Goal: Book appointment/travel/reservation

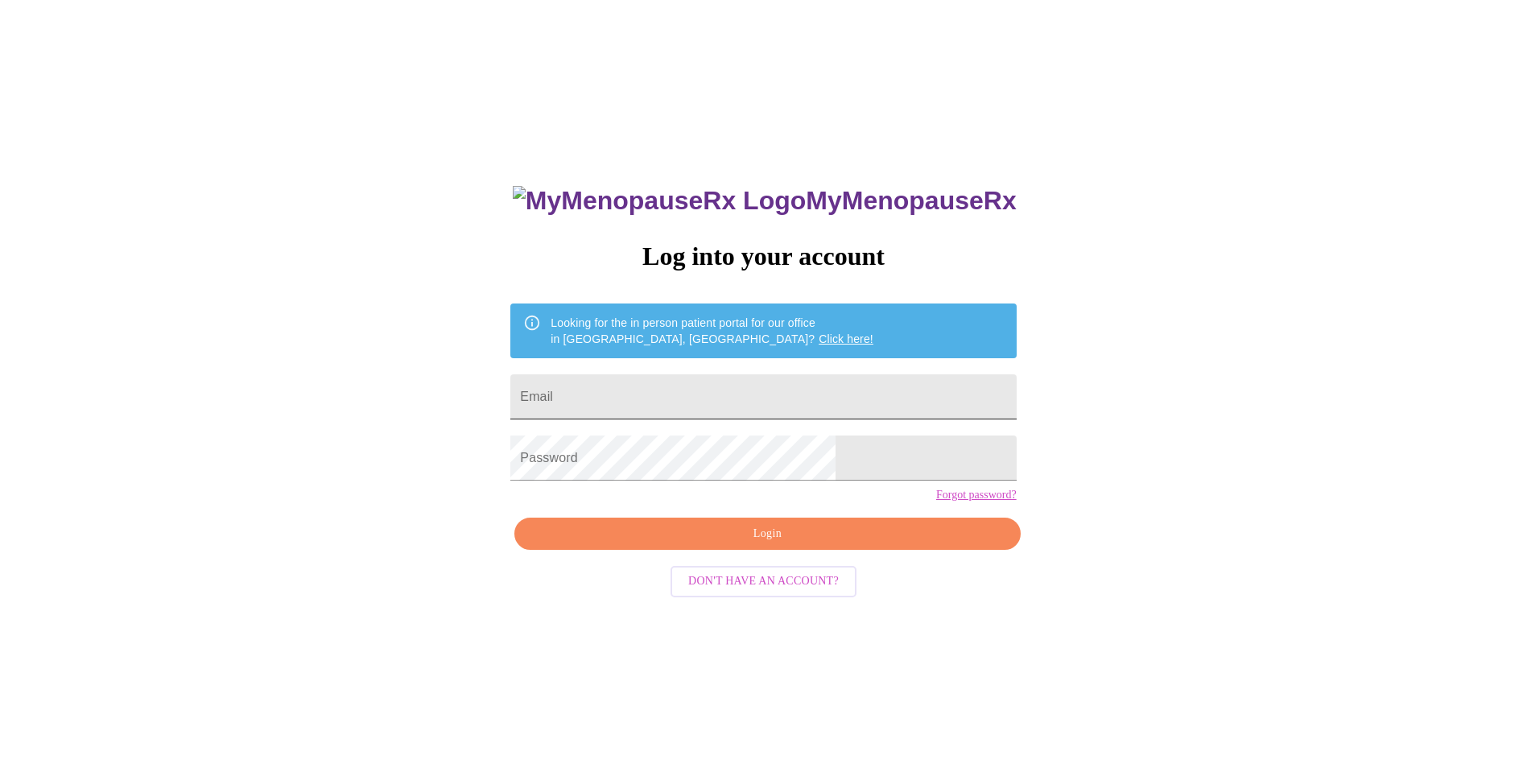
click at [750, 396] on input "Email" at bounding box center [763, 396] width 506 height 45
type input "[PERSON_NAME][EMAIL_ADDRESS][DOMAIN_NAME]"
click at [804, 544] on span "Login" at bounding box center [767, 534] width 469 height 20
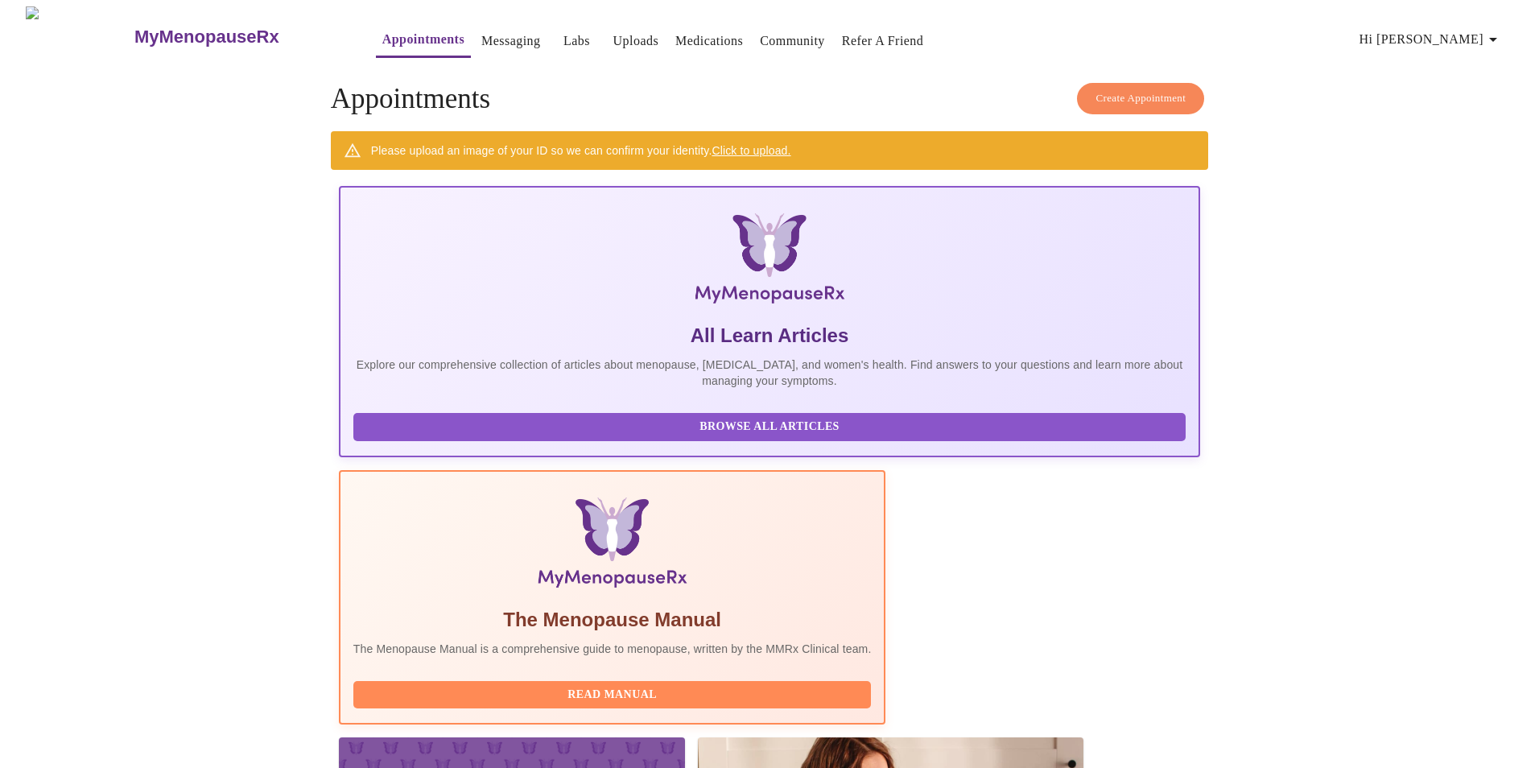
click at [1465, 36] on span "Hi [PERSON_NAME]" at bounding box center [1431, 39] width 143 height 23
click at [1303, 374] on div at bounding box center [769, 384] width 1539 height 768
click at [1462, 43] on span "Hi [PERSON_NAME]" at bounding box center [1431, 39] width 143 height 23
click at [1463, 31] on li "Settings" at bounding box center [1469, 33] width 74 height 29
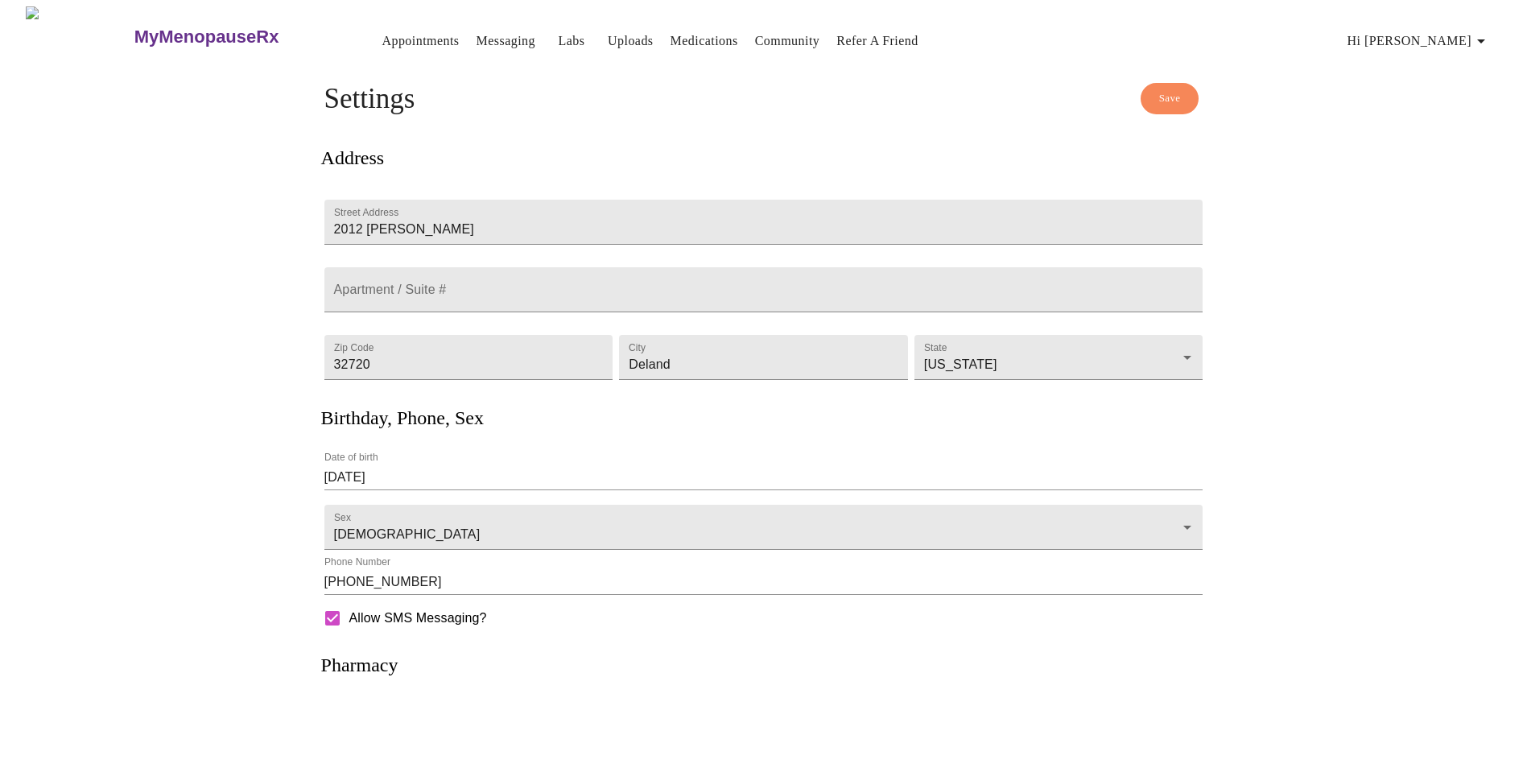
click at [492, 33] on link "Messaging" at bounding box center [506, 41] width 59 height 23
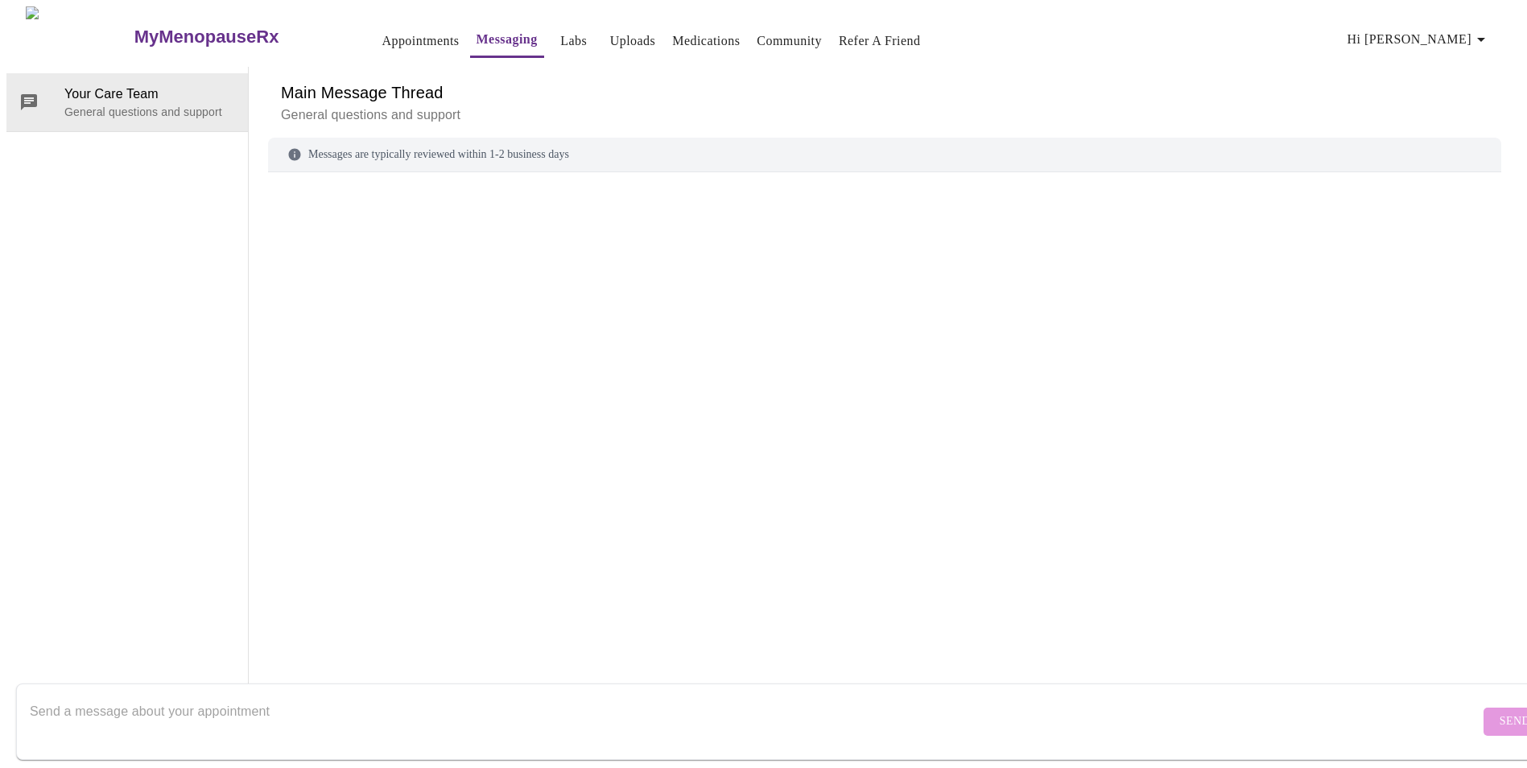
click at [610, 30] on link "Uploads" at bounding box center [633, 41] width 46 height 23
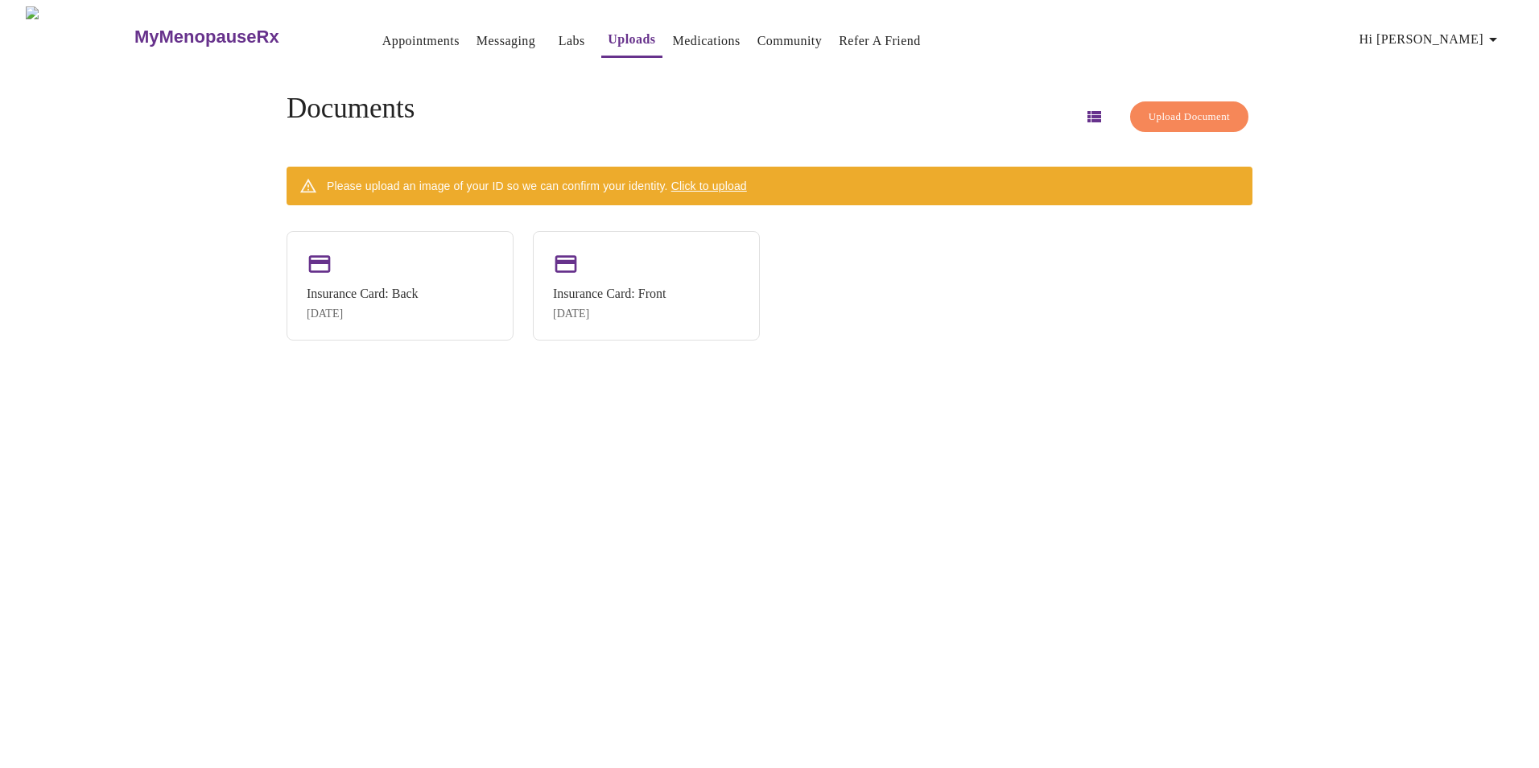
click at [724, 181] on span "Click to upload" at bounding box center [709, 186] width 76 height 13
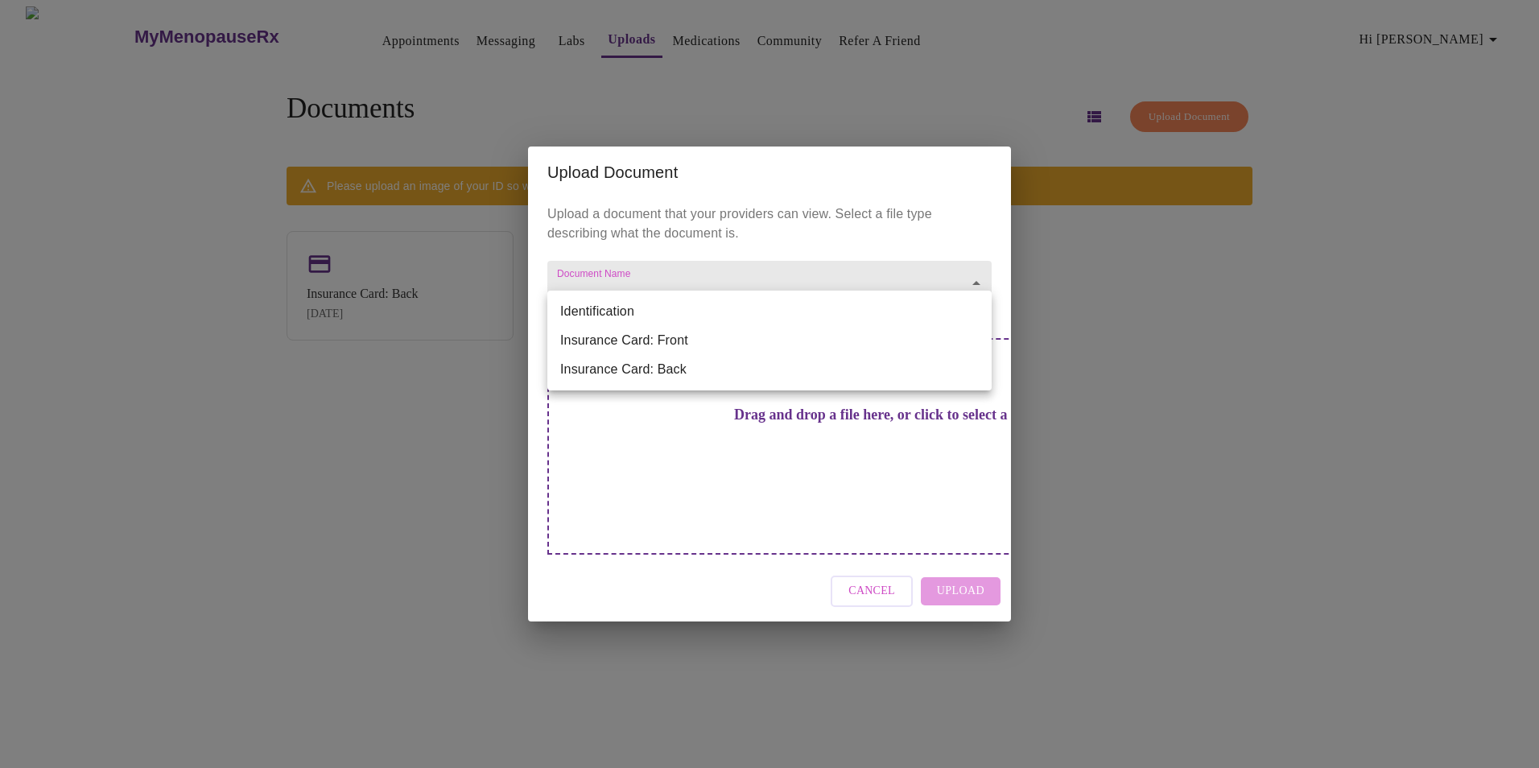
click at [873, 315] on body "MyMenopauseRx Appointments Messaging Labs Uploads Medications Community Refer a…" at bounding box center [769, 390] width 1527 height 768
click at [651, 316] on li "Identification" at bounding box center [769, 311] width 444 height 29
type input "Identification"
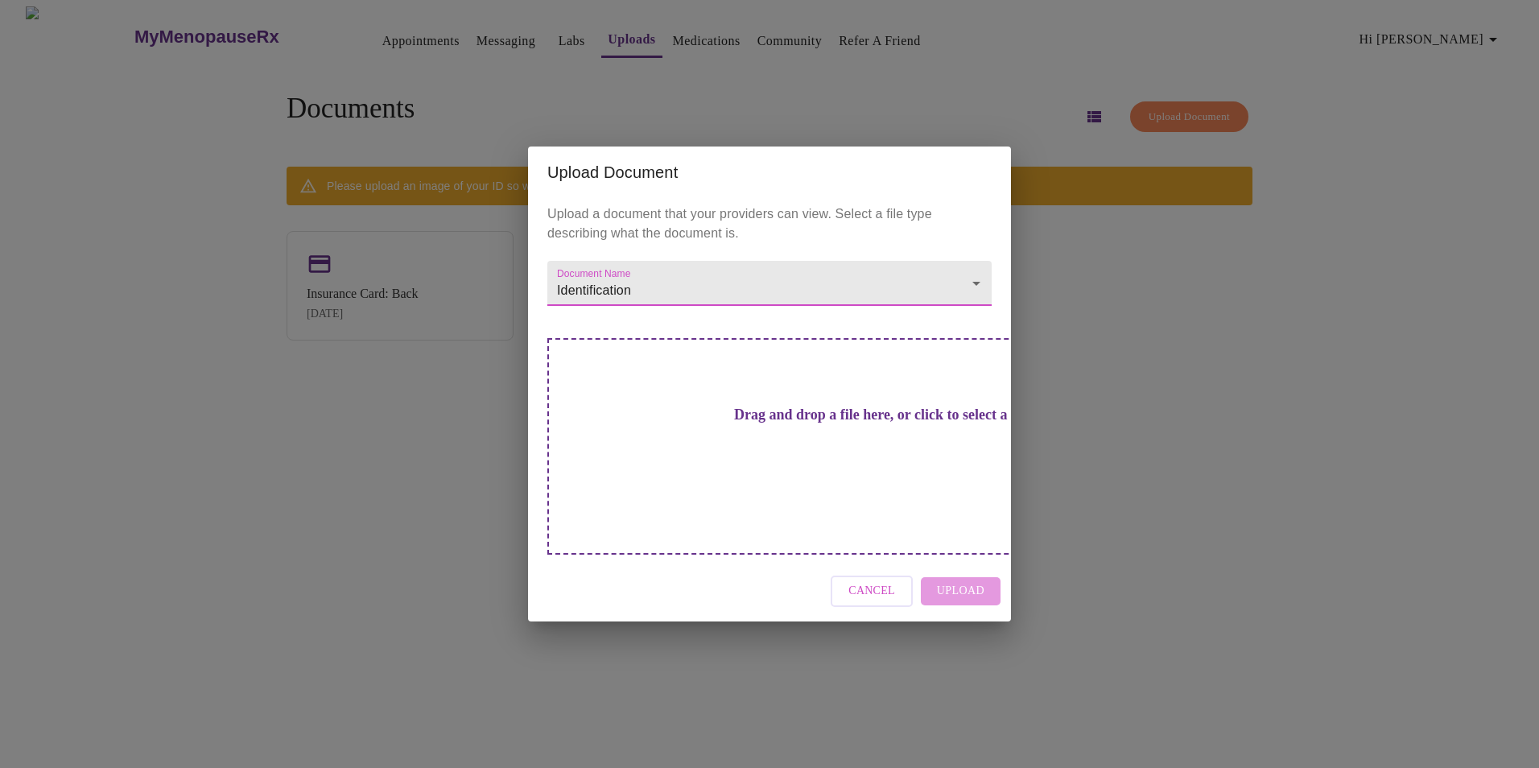
click at [769, 424] on h3 "Drag and drop a file here, or click to select a file" at bounding box center [882, 415] width 444 height 17
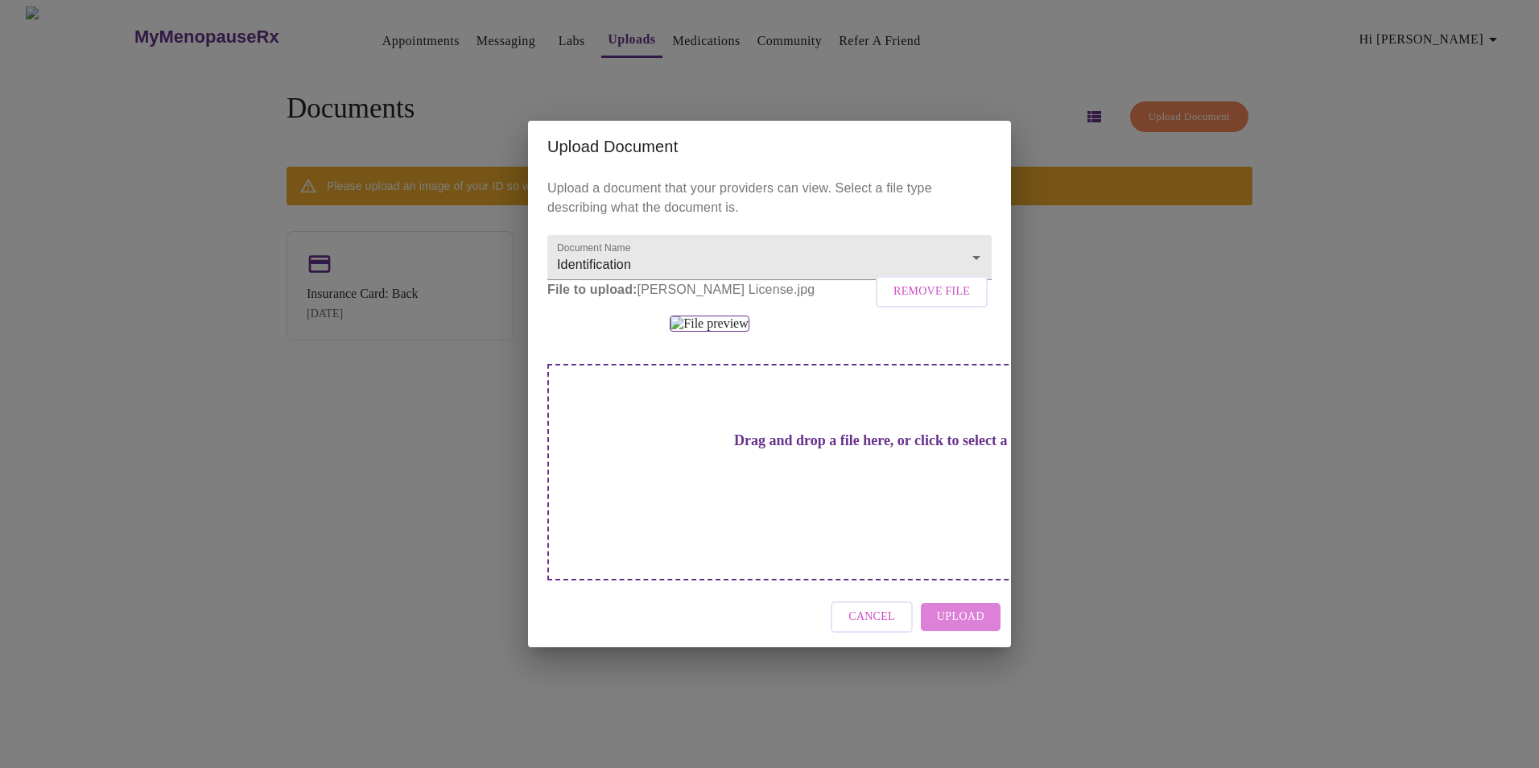
click at [964, 627] on span "Upload" at bounding box center [961, 617] width 48 height 20
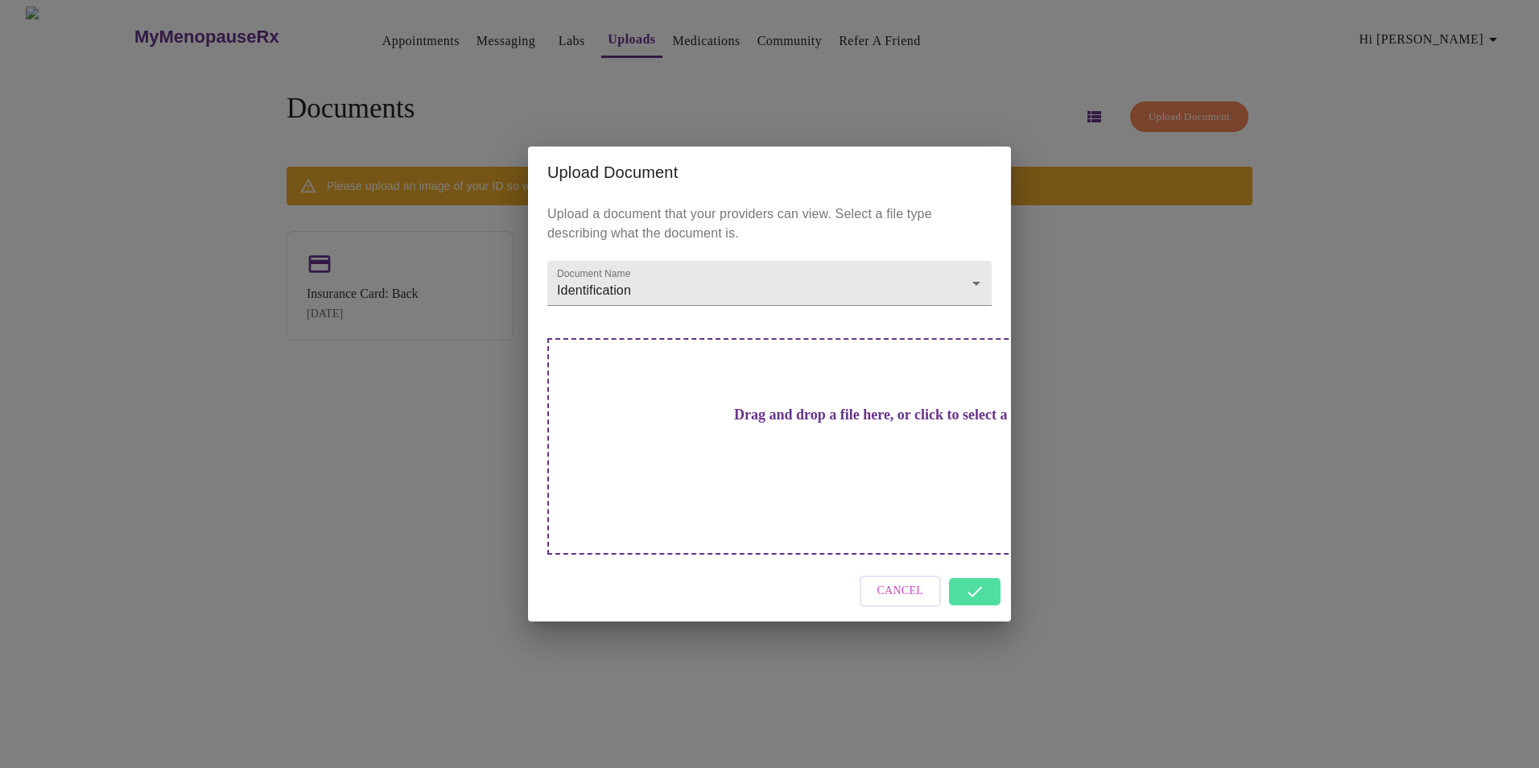
click at [1143, 441] on div "Upload Document Upload a document that your providers can view. Select a file t…" at bounding box center [769, 384] width 1539 height 768
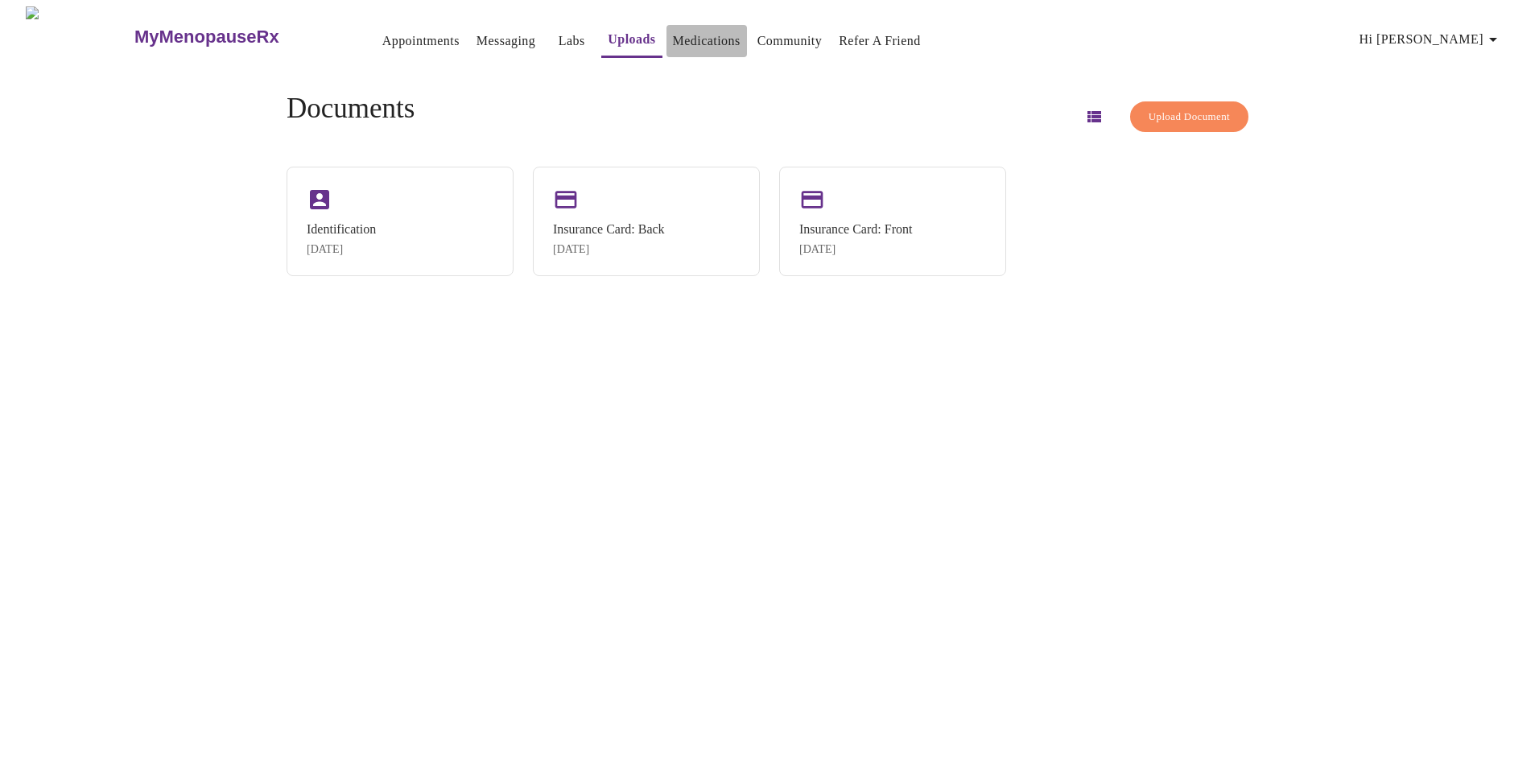
click at [673, 35] on link "Medications" at bounding box center [707, 41] width 68 height 23
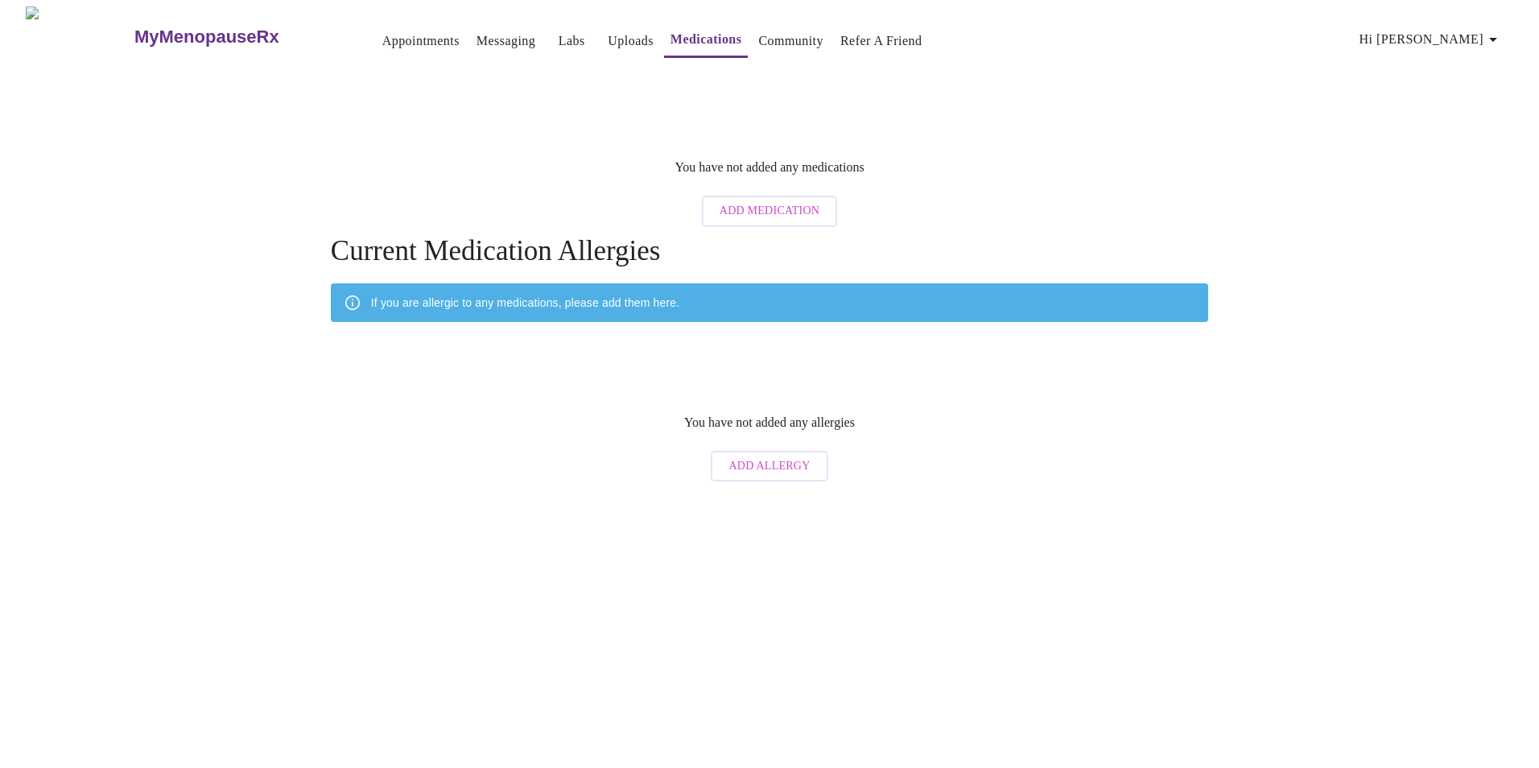
click at [799, 202] on span "Add Medication" at bounding box center [770, 211] width 100 height 20
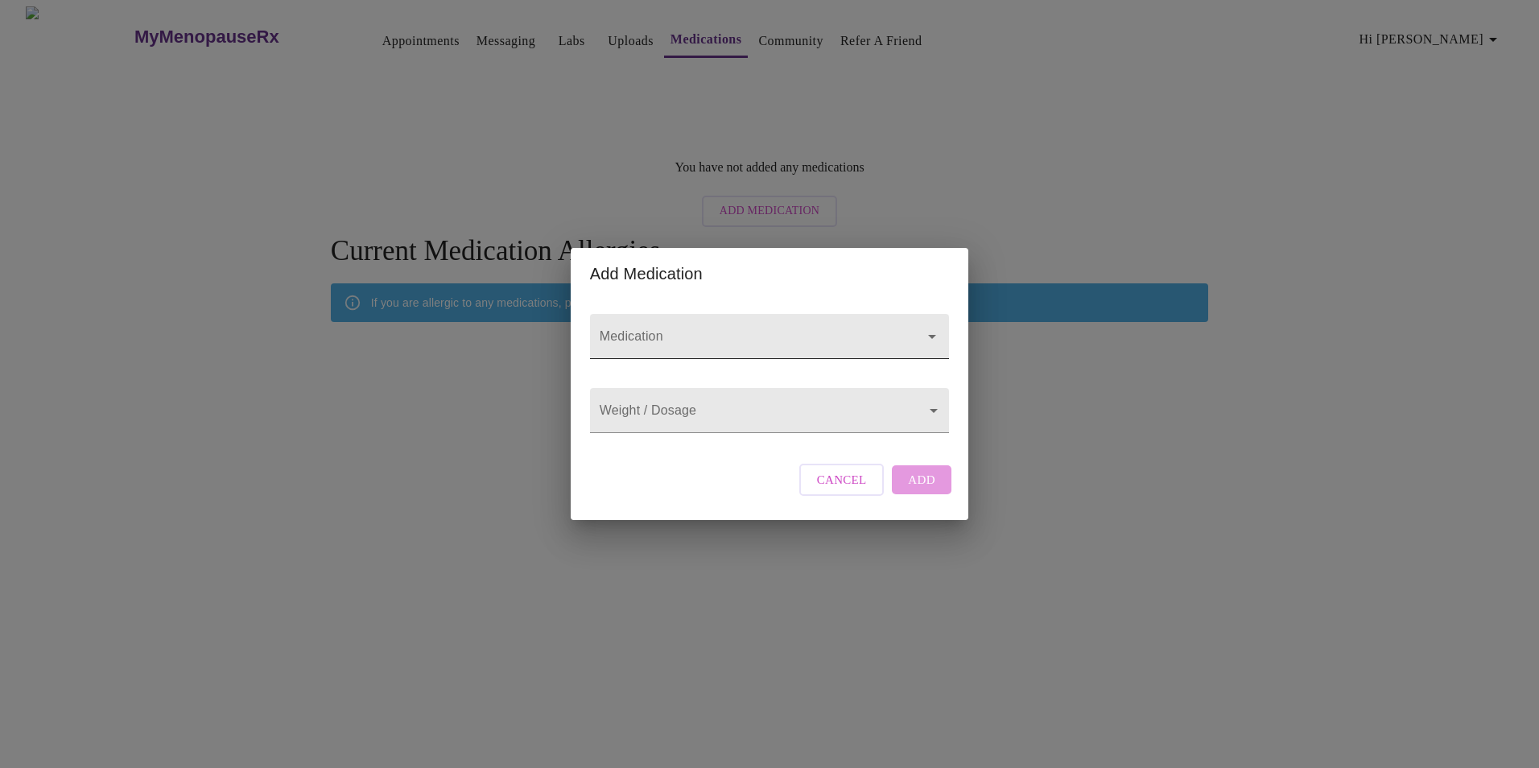
click at [918, 325] on div at bounding box center [921, 336] width 42 height 23
click at [848, 420] on body "MyMenopauseRx Appointments Messaging Labs Uploads Medications Community Refer a…" at bounding box center [769, 247] width 1527 height 483
click at [848, 419] on div at bounding box center [769, 384] width 1539 height 768
click at [685, 424] on body "MyMenopauseRx Appointments Messaging Labs Uploads Medications Community Refer a…" at bounding box center [769, 247] width 1527 height 483
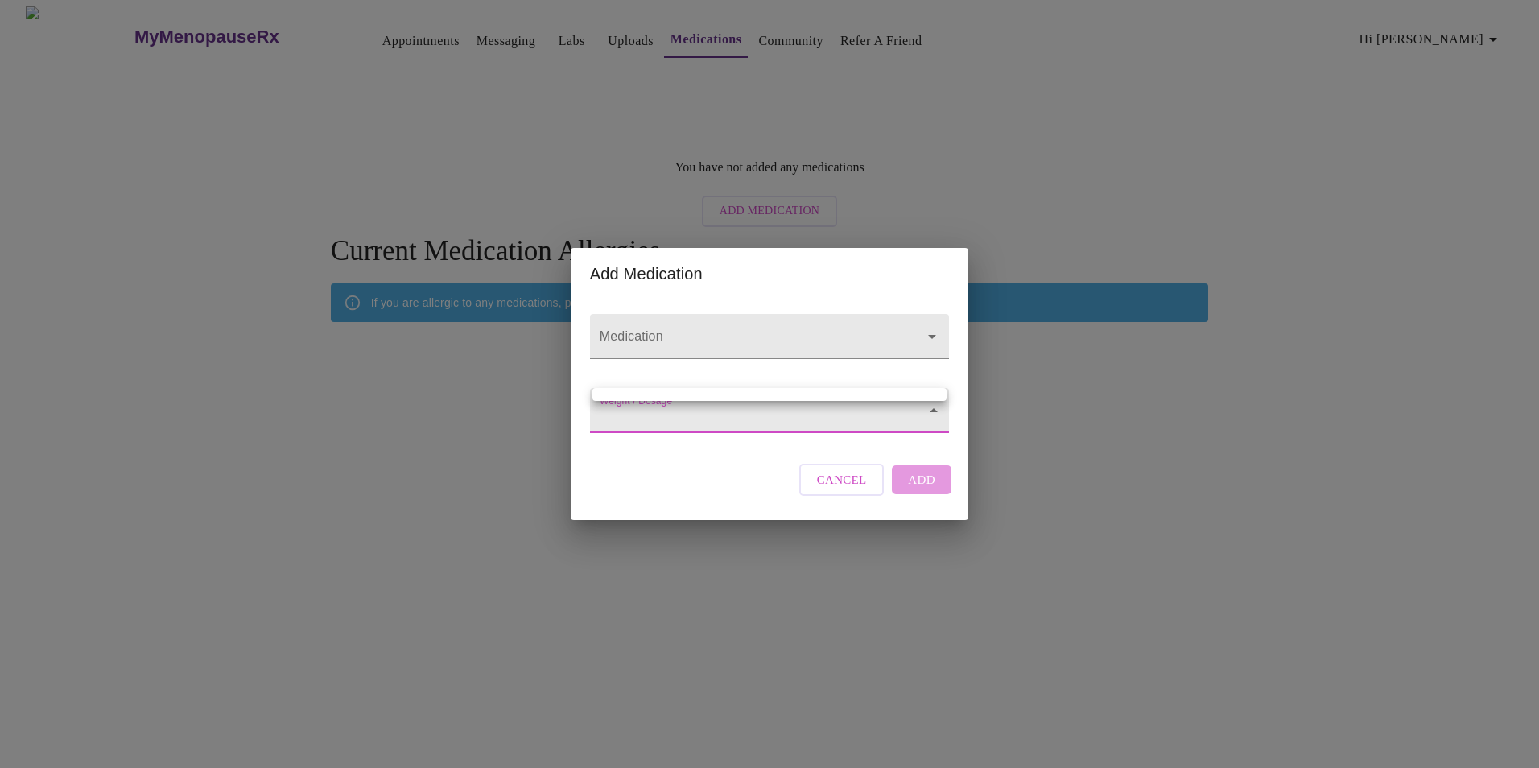
click at [833, 493] on div at bounding box center [769, 384] width 1539 height 768
click at [842, 490] on span "Cancel" at bounding box center [842, 479] width 50 height 21
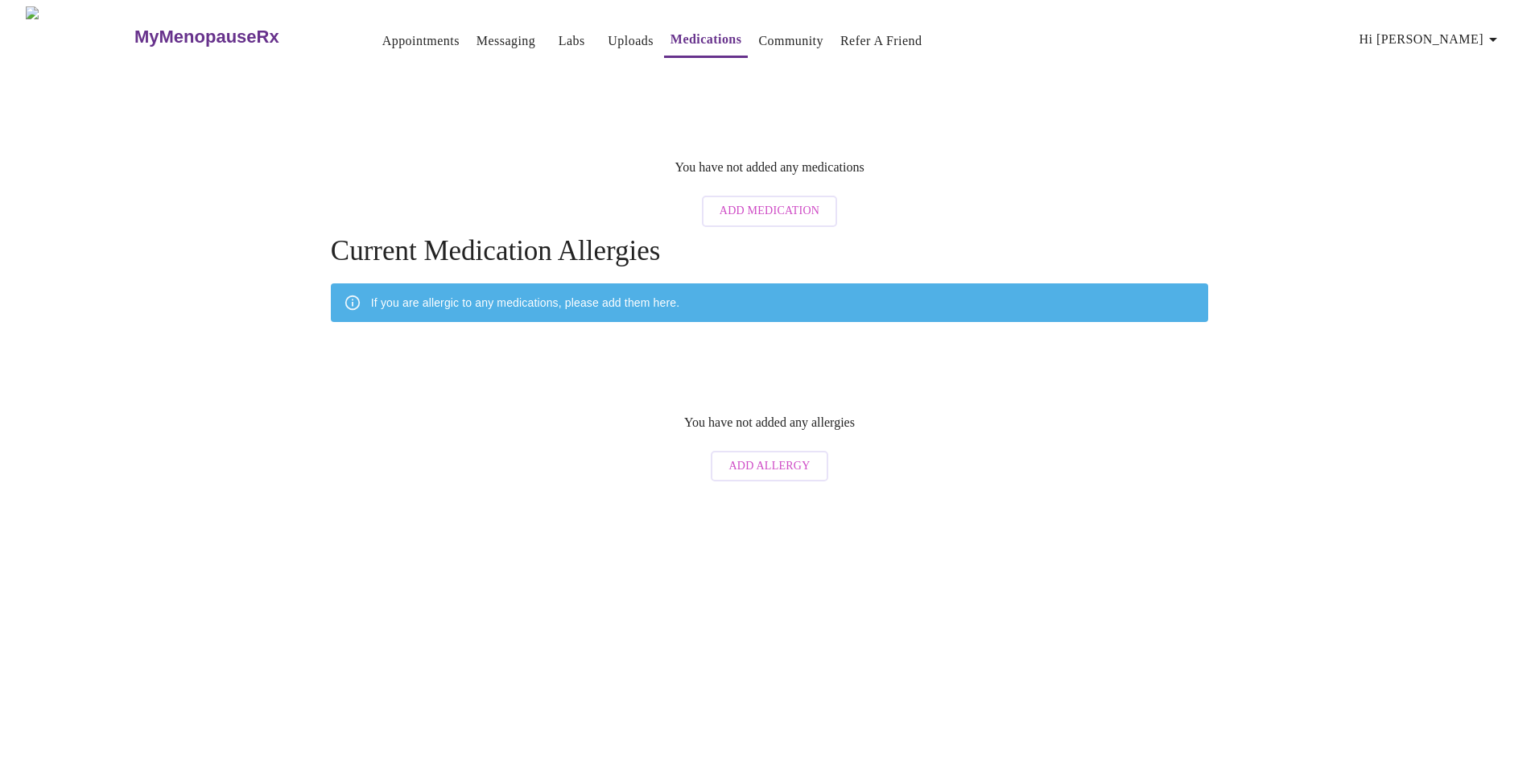
click at [1417, 191] on div "MyMenopauseRx Appointments Messaging Labs Uploads Medications Community Refer a…" at bounding box center [769, 247] width 1527 height 483
click at [387, 40] on link "Appointments" at bounding box center [420, 41] width 77 height 23
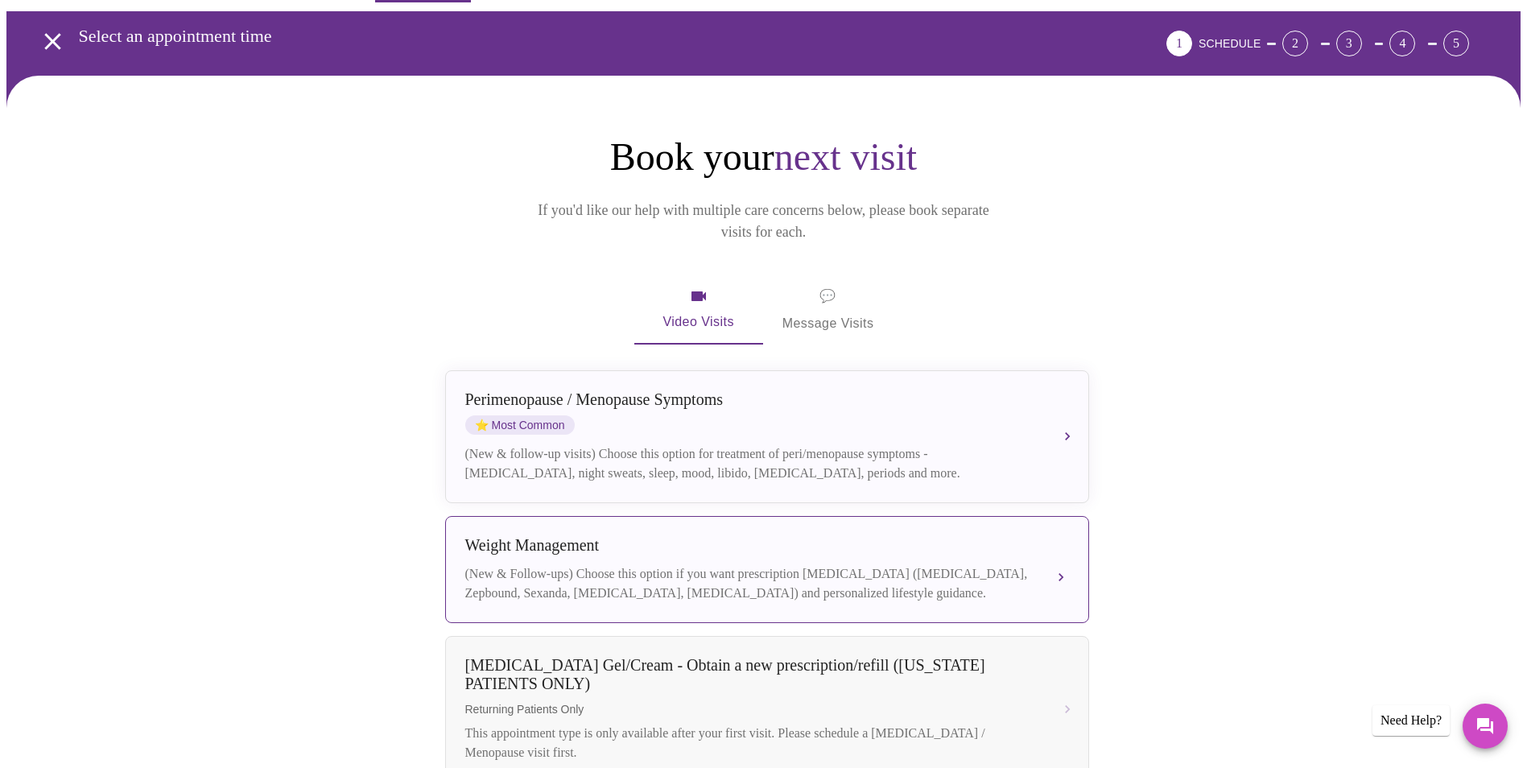
scroll to position [81, 0]
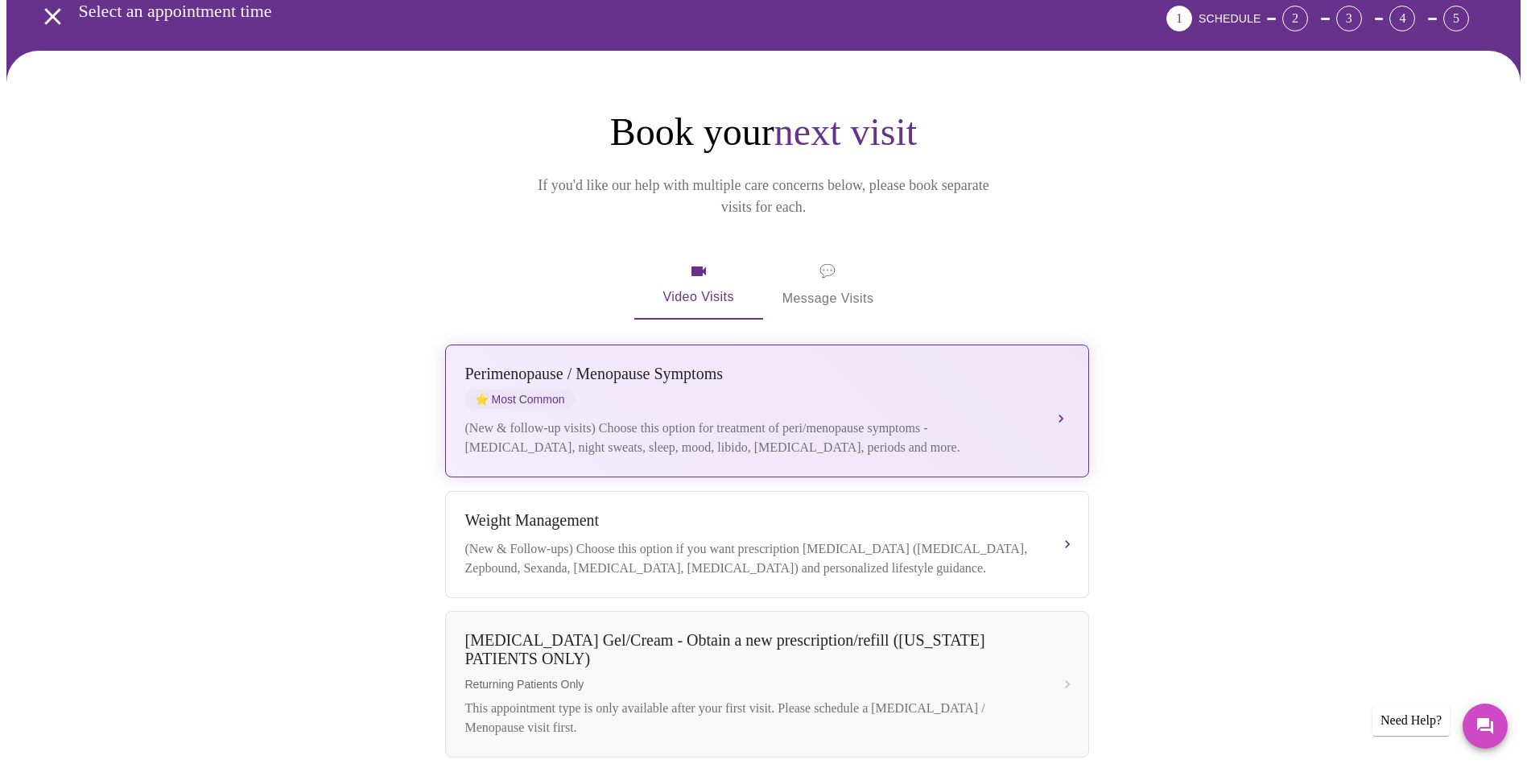
click at [680, 374] on div "[MEDICAL_DATA] / Menopause Symptoms ⭐ Most Common" at bounding box center [751, 387] width 572 height 44
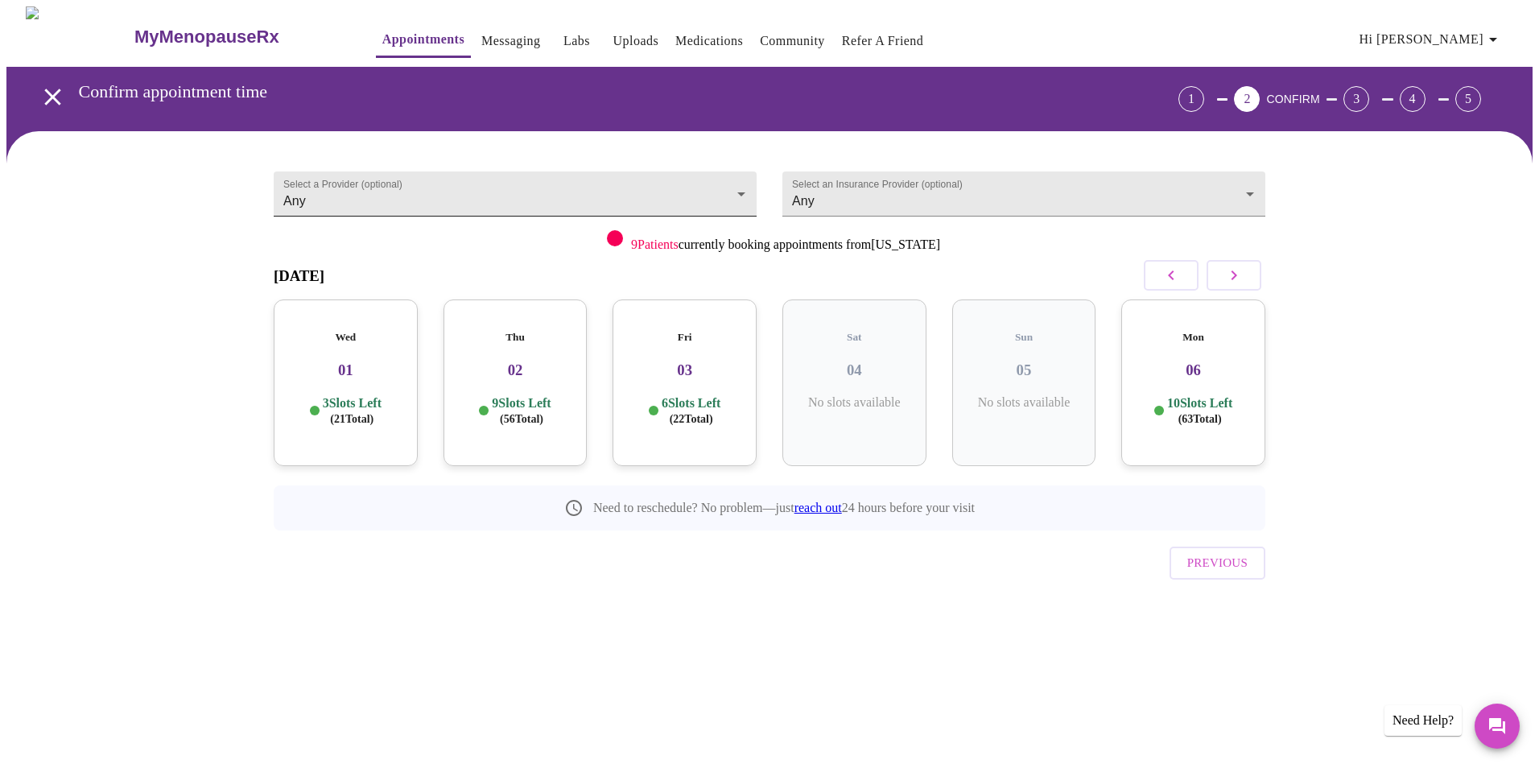
click at [377, 185] on body "MyMenopauseRx Appointments Messaging Labs Uploads Medications Community Refer a…" at bounding box center [769, 333] width 1527 height 654
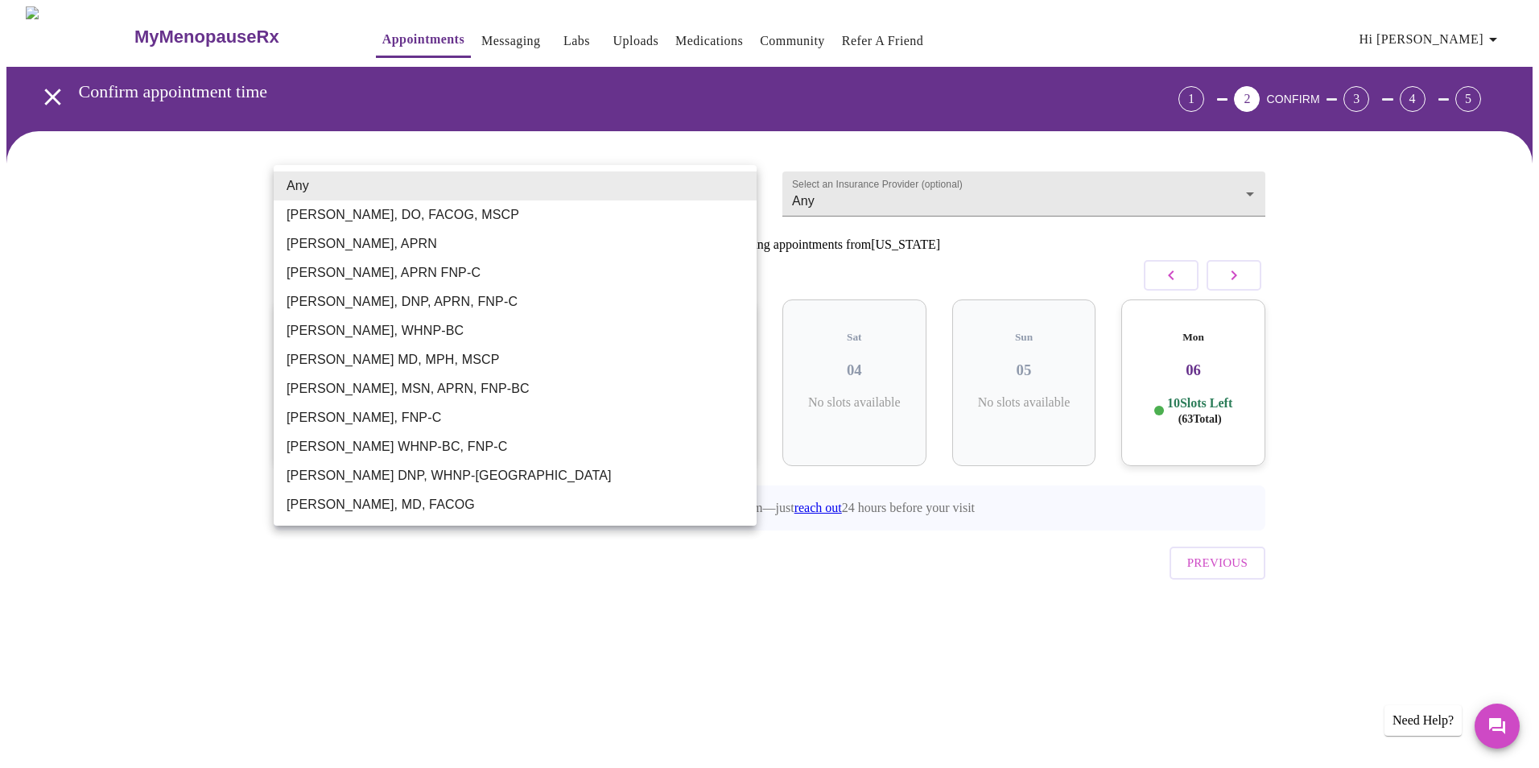
click at [377, 185] on li "Any" at bounding box center [515, 185] width 483 height 29
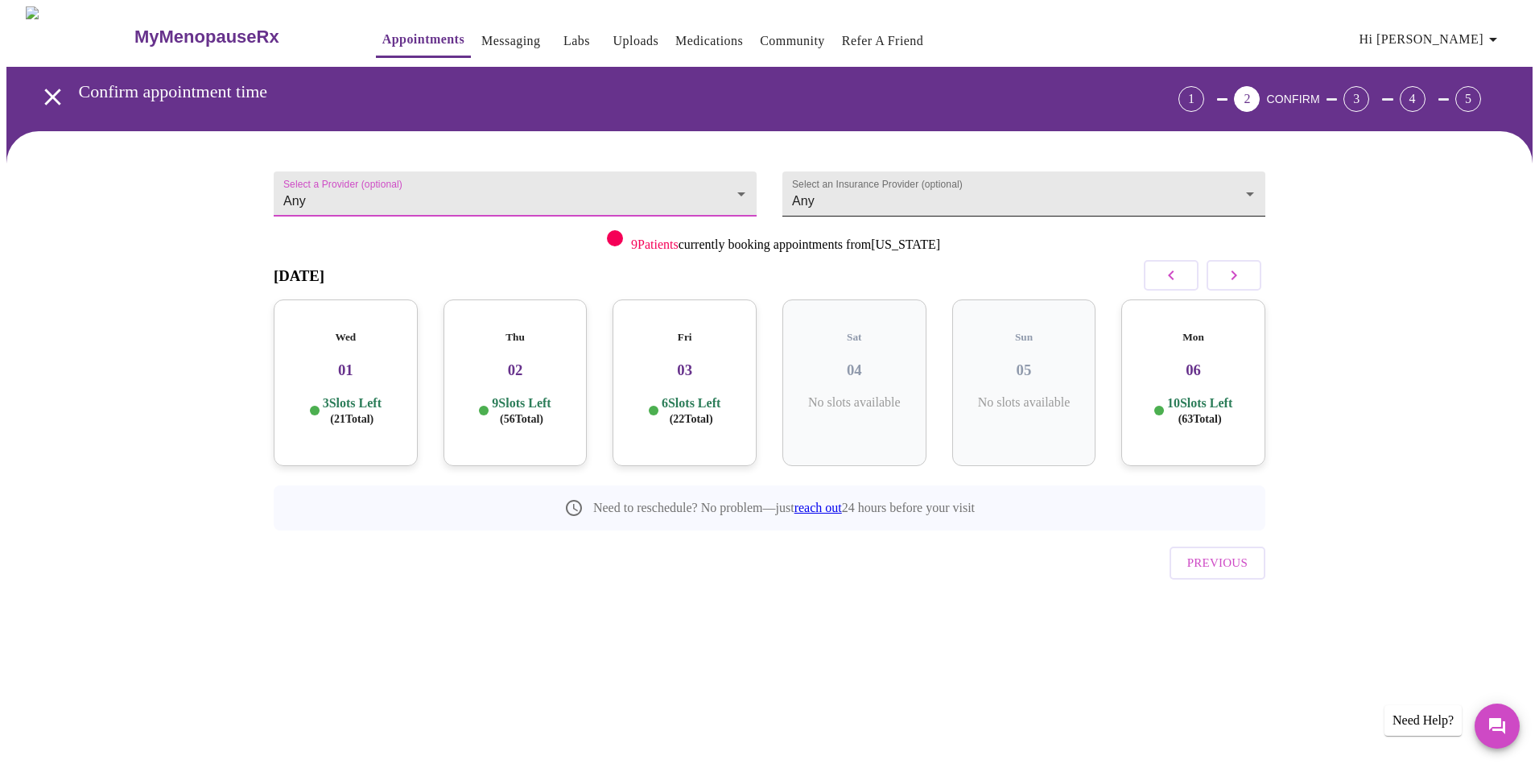
click at [902, 194] on body "MyMenopauseRx Appointments Messaging Labs Uploads Medications Community Refer a…" at bounding box center [769, 333] width 1527 height 654
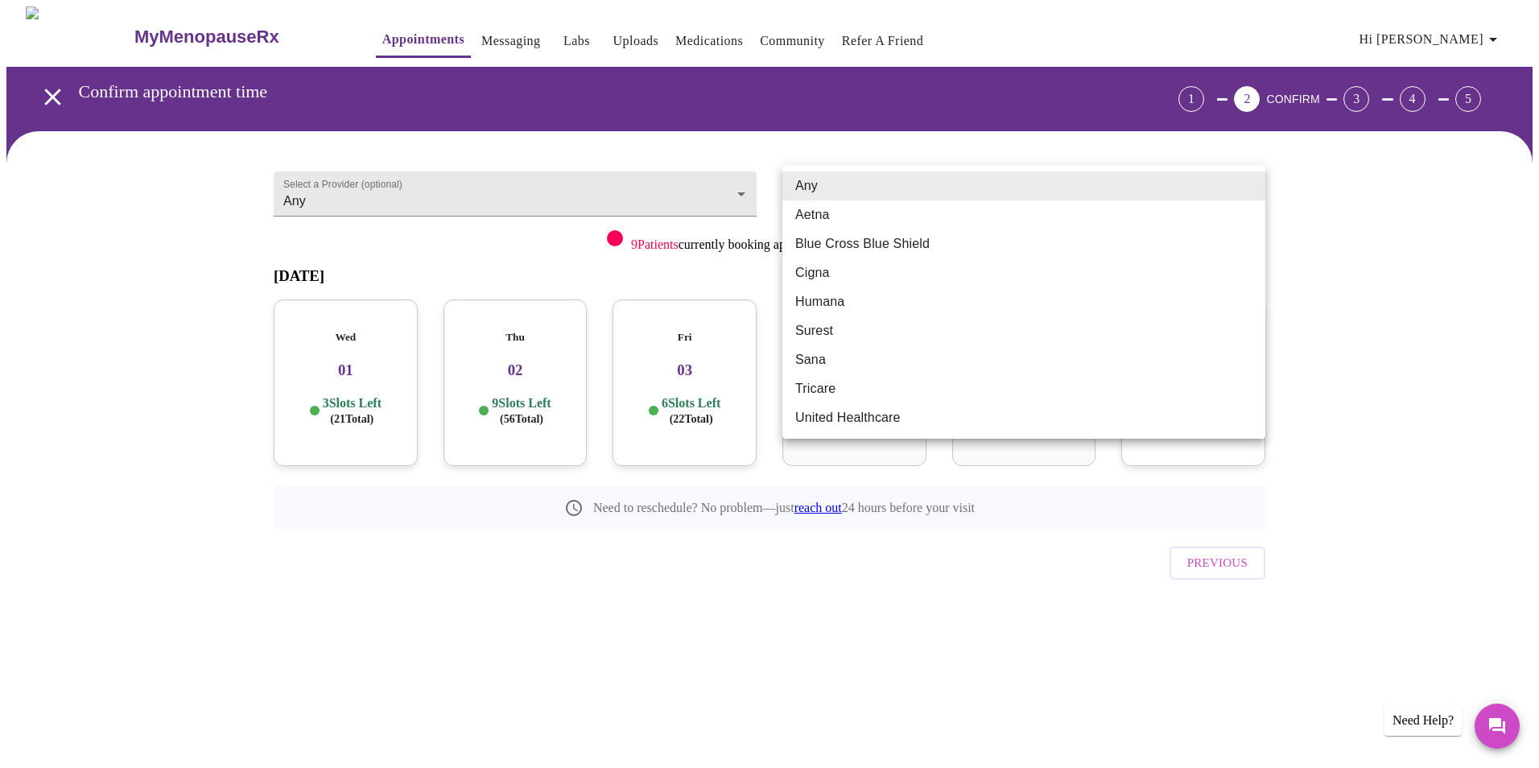
click at [902, 241] on li "Blue Cross Blue Shield" at bounding box center [1024, 243] width 483 height 29
type input "Blue Cross Blue Shield"
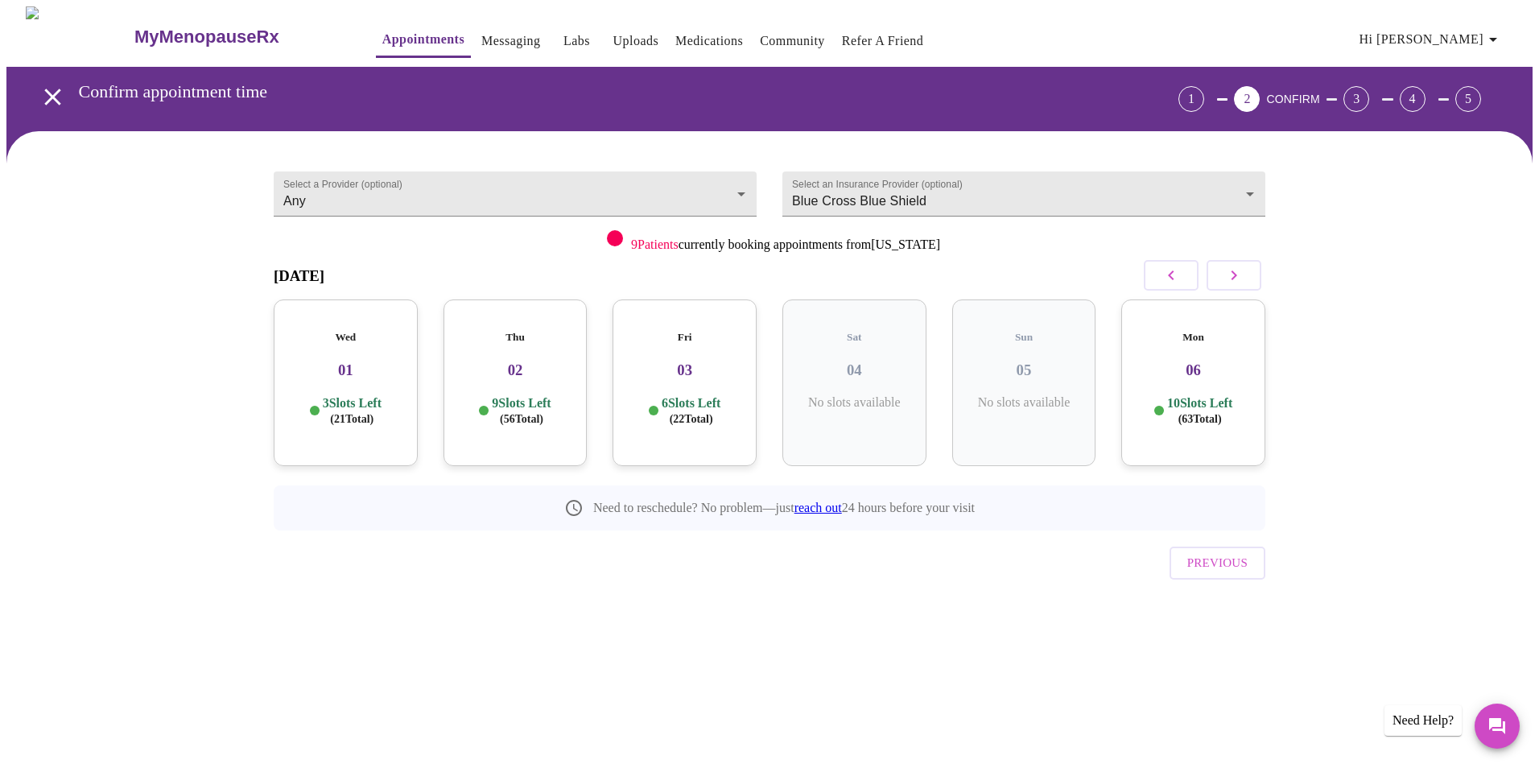
click at [1403, 491] on div "Select a Provider (optional) Any Any Select an Insurance Provider (optional) Bl…" at bounding box center [769, 395] width 1527 height 529
click at [49, 89] on icon "open drawer" at bounding box center [53, 97] width 28 height 28
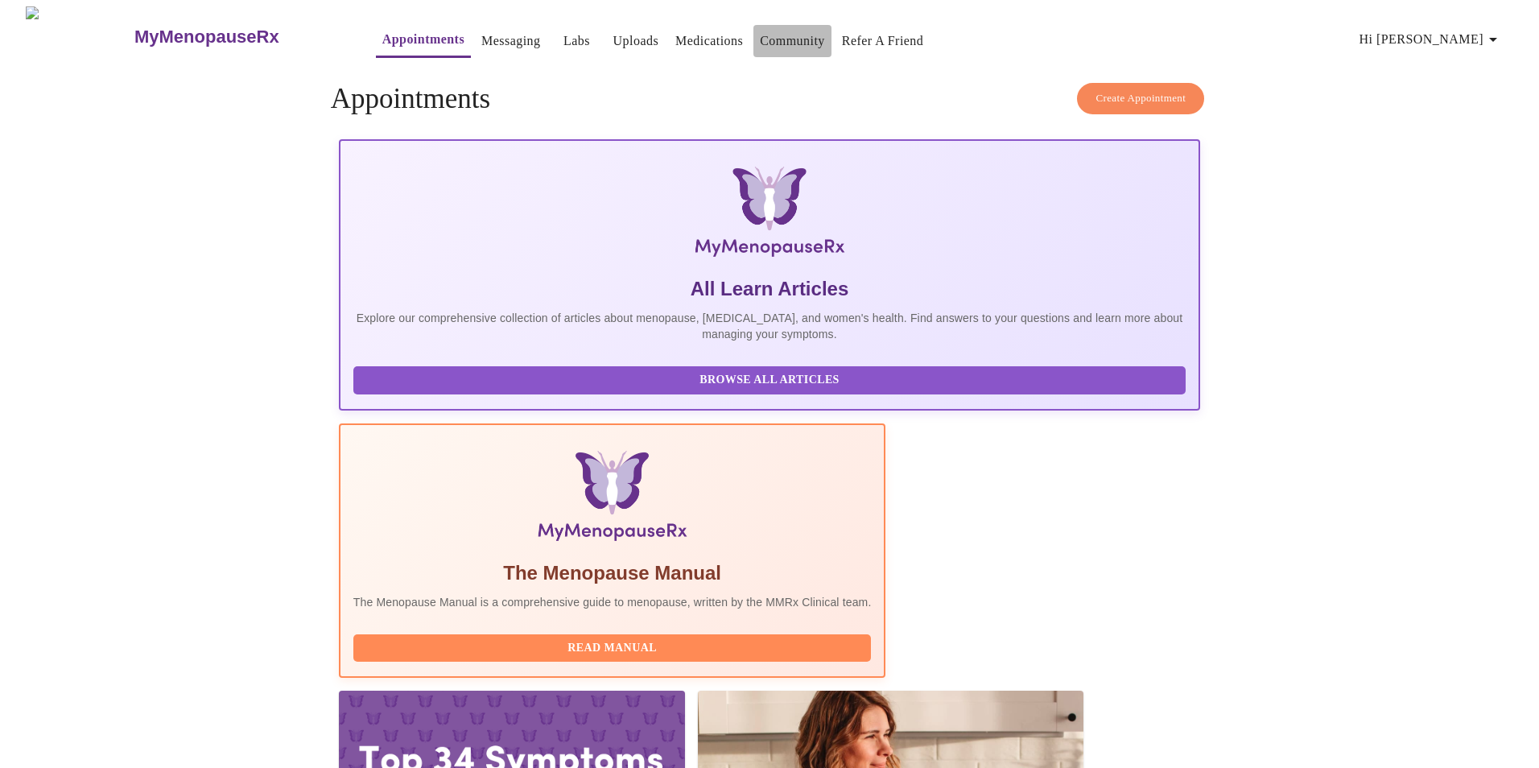
click at [775, 33] on link "Community" at bounding box center [792, 41] width 65 height 23
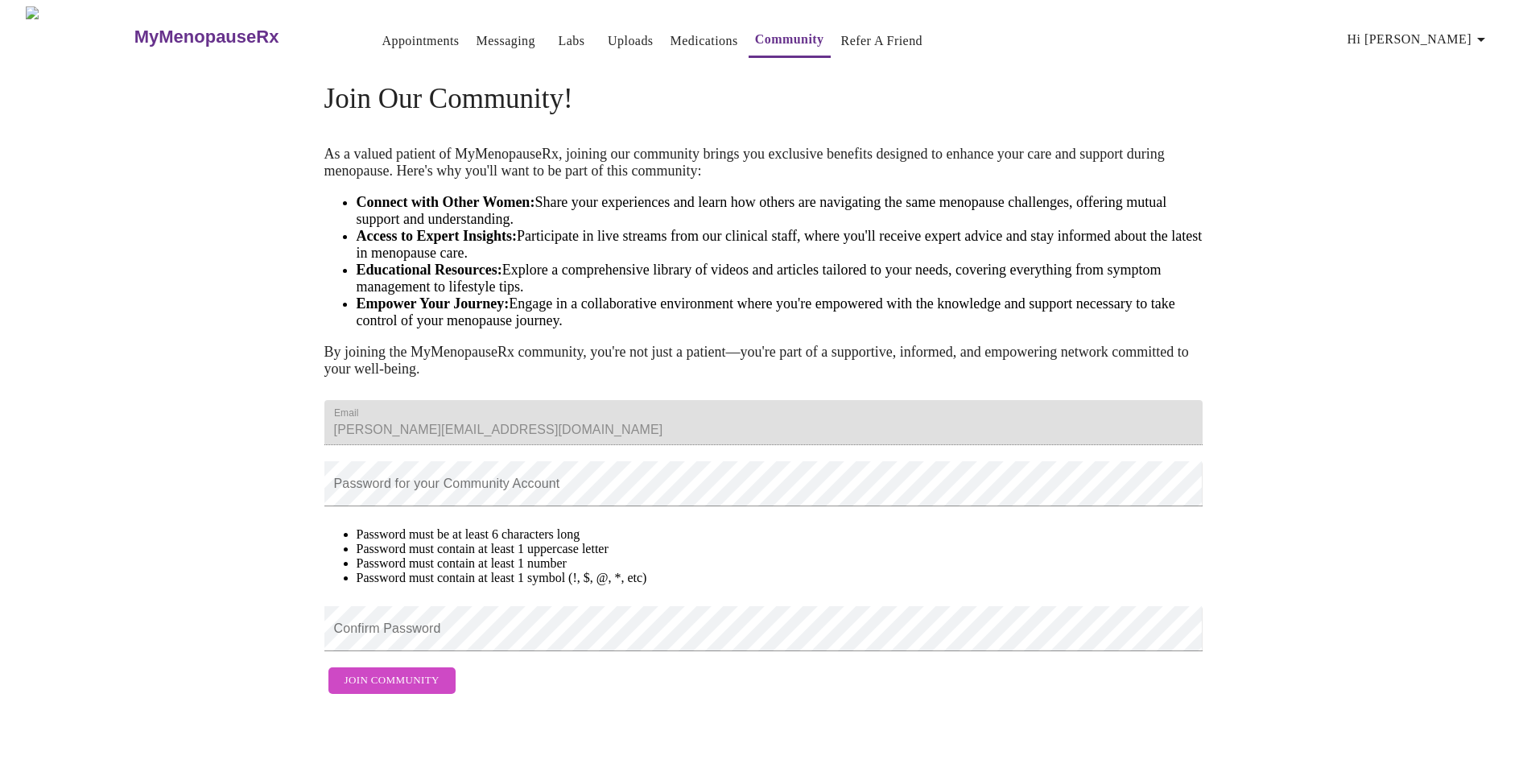
click at [841, 39] on link "Refer a Friend" at bounding box center [882, 41] width 82 height 23
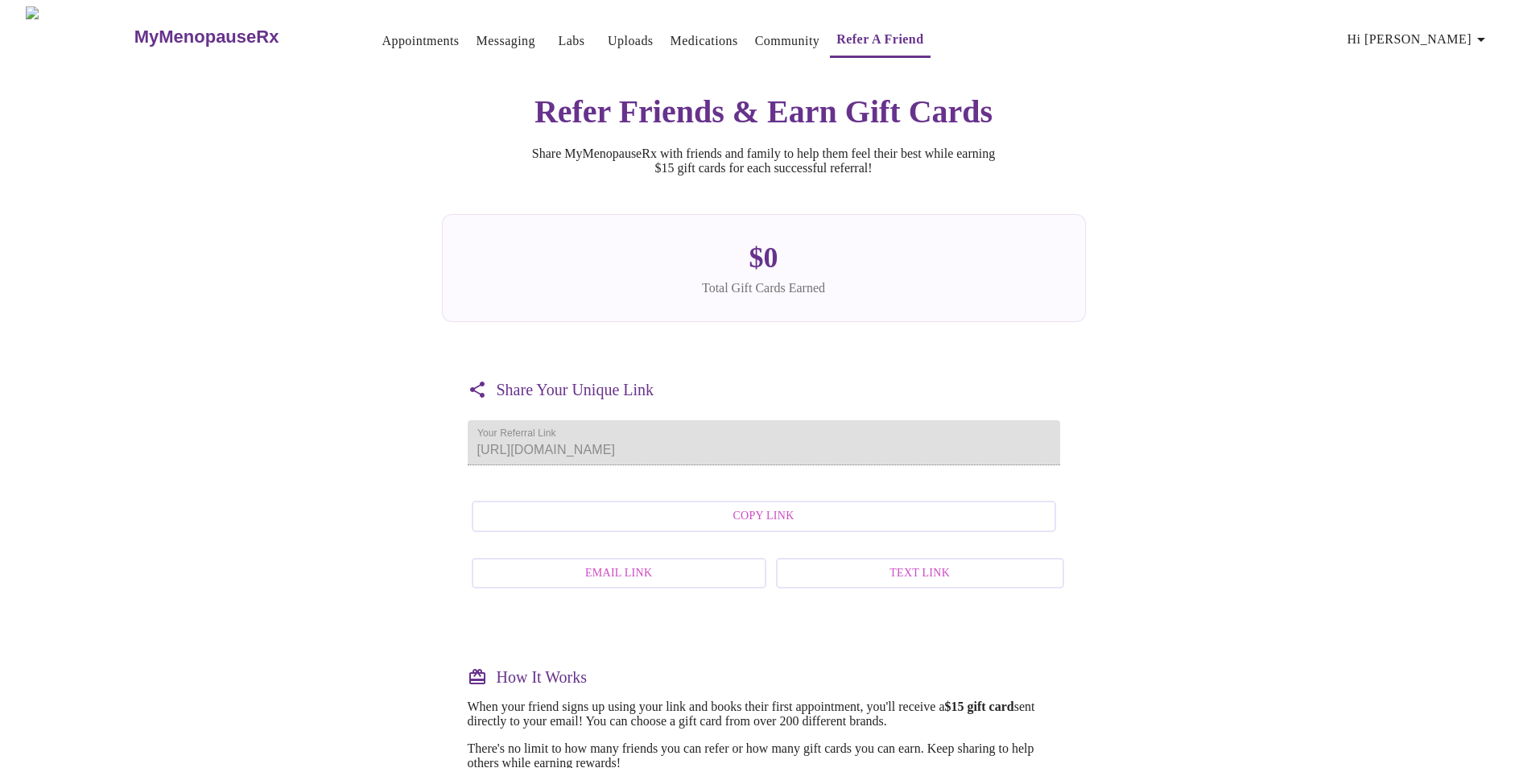
click at [153, 27] on h3 "MyMenopauseRx" at bounding box center [206, 37] width 145 height 21
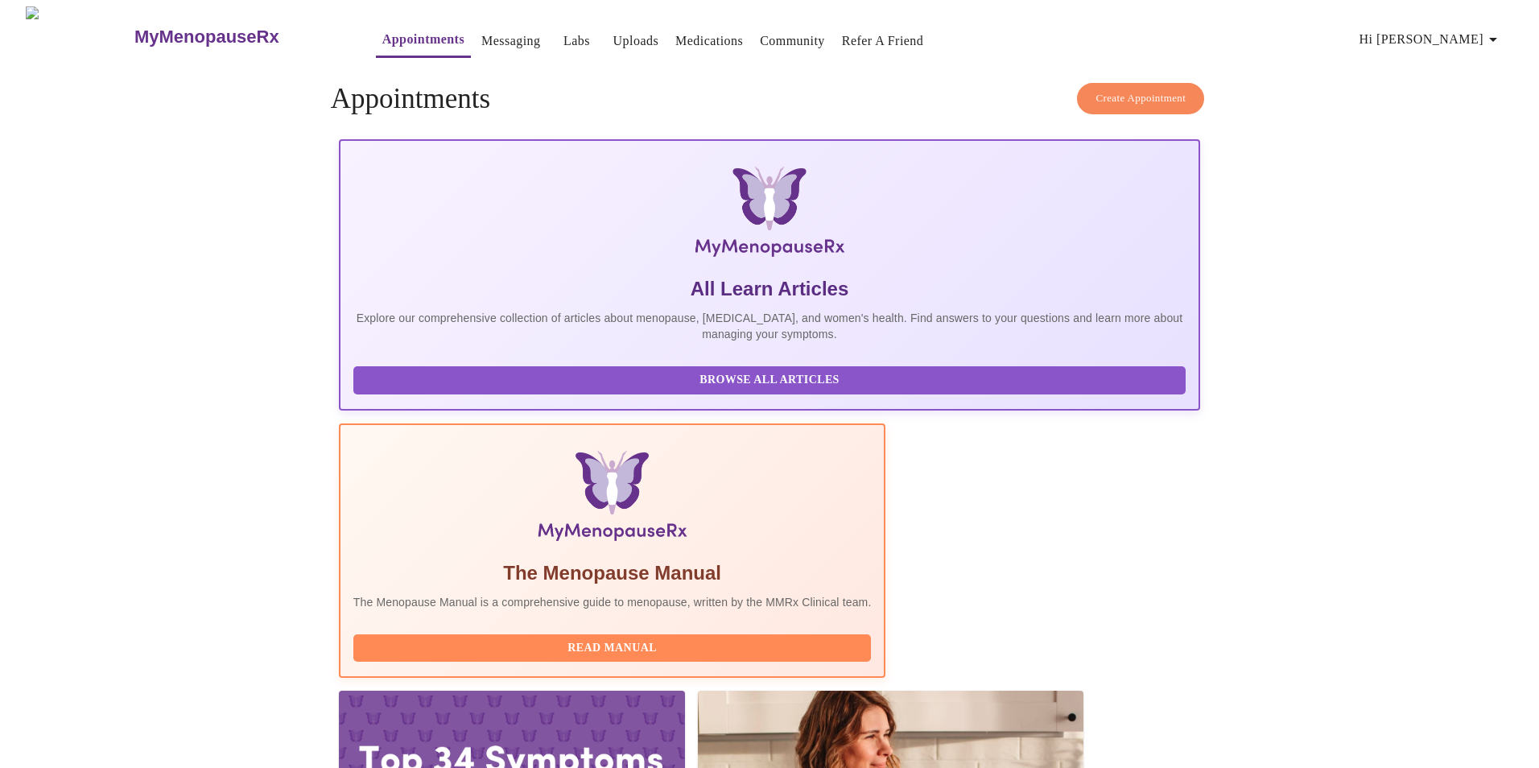
drag, startPoint x: 754, startPoint y: 572, endPoint x: 972, endPoint y: 553, distance: 219.0
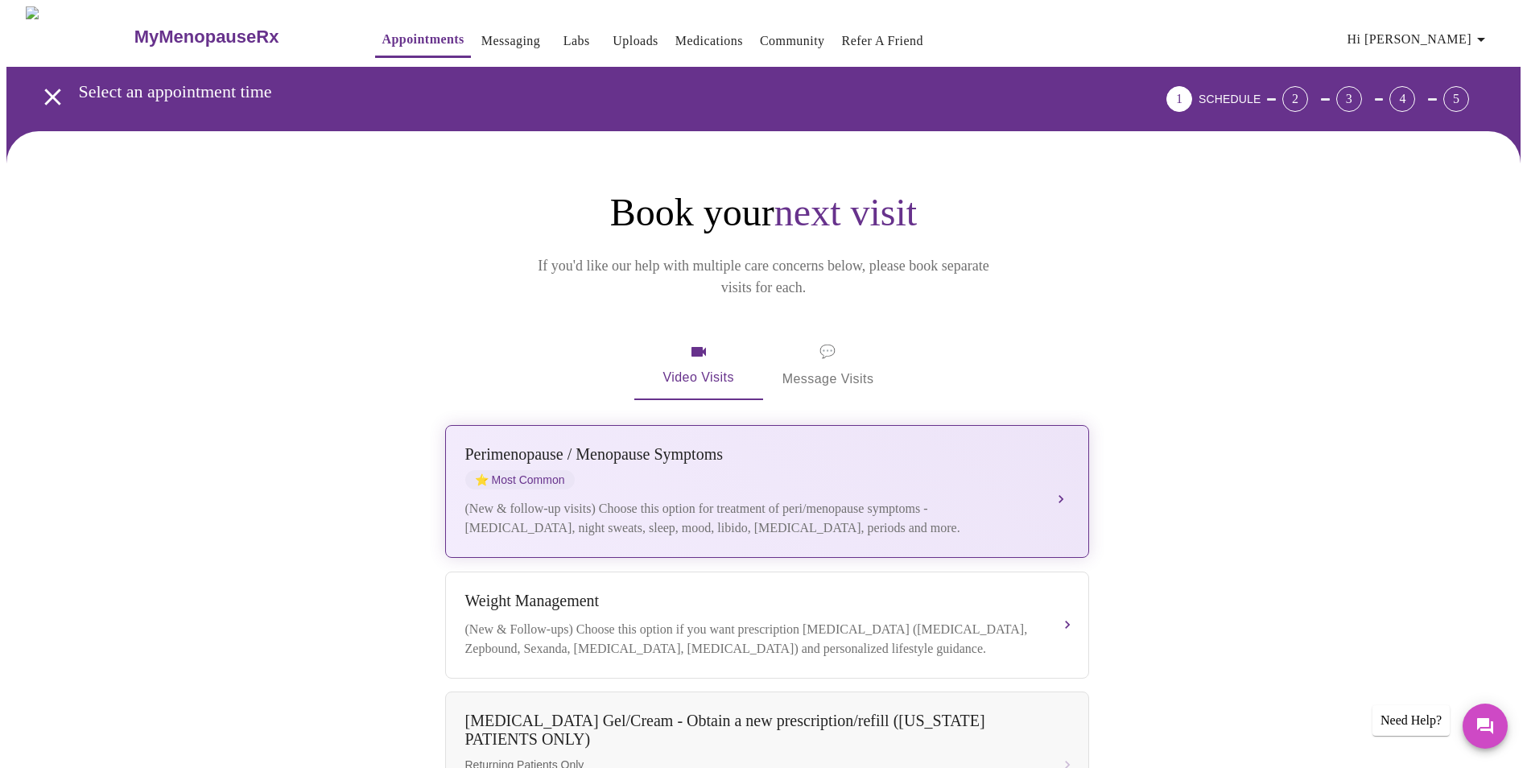
click at [990, 471] on div "[MEDICAL_DATA] / Menopause Symptoms ⭐ Most Common (New & follow-up visits) Choo…" at bounding box center [767, 491] width 604 height 93
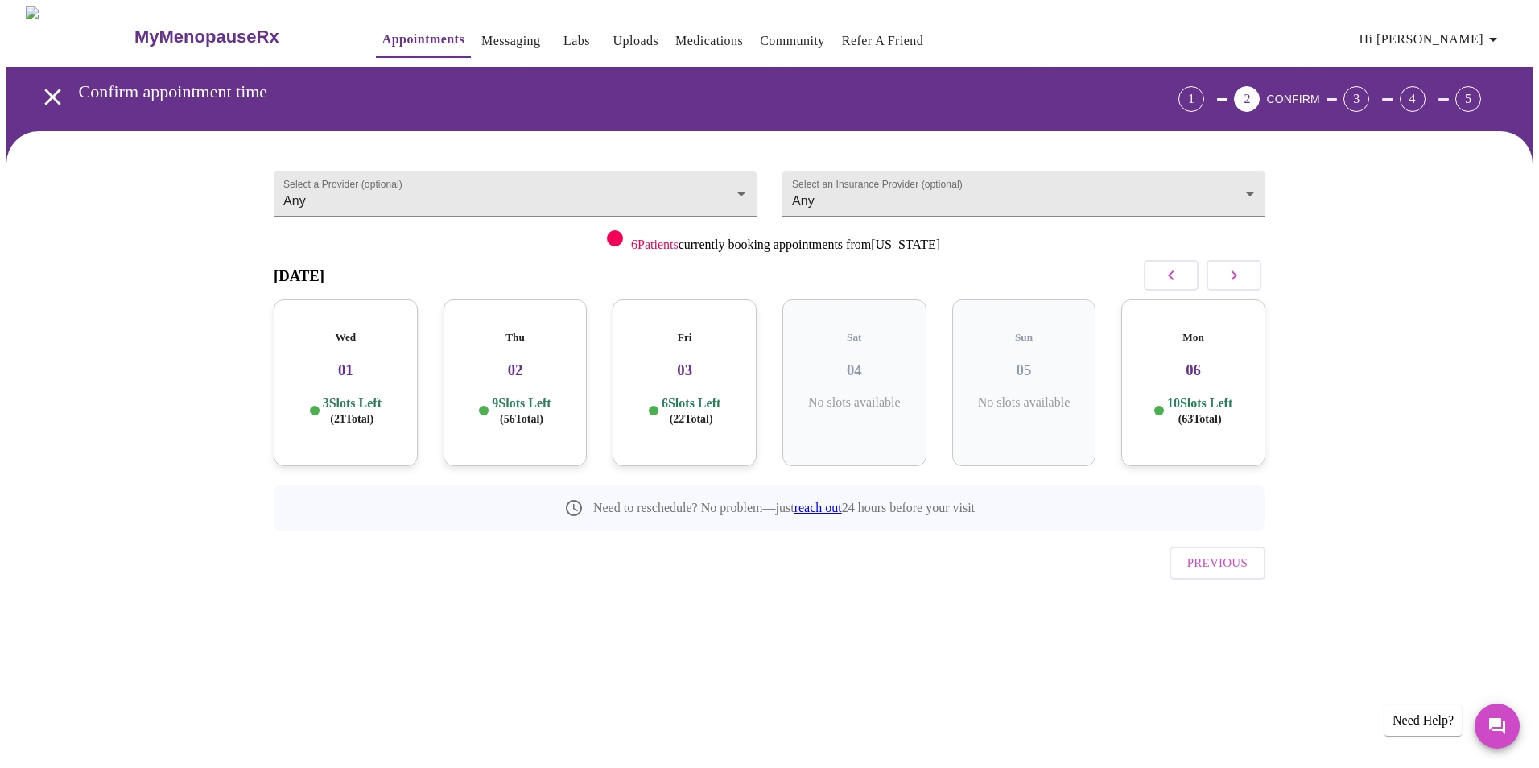
click at [353, 362] on h3 "01" at bounding box center [346, 371] width 118 height 18
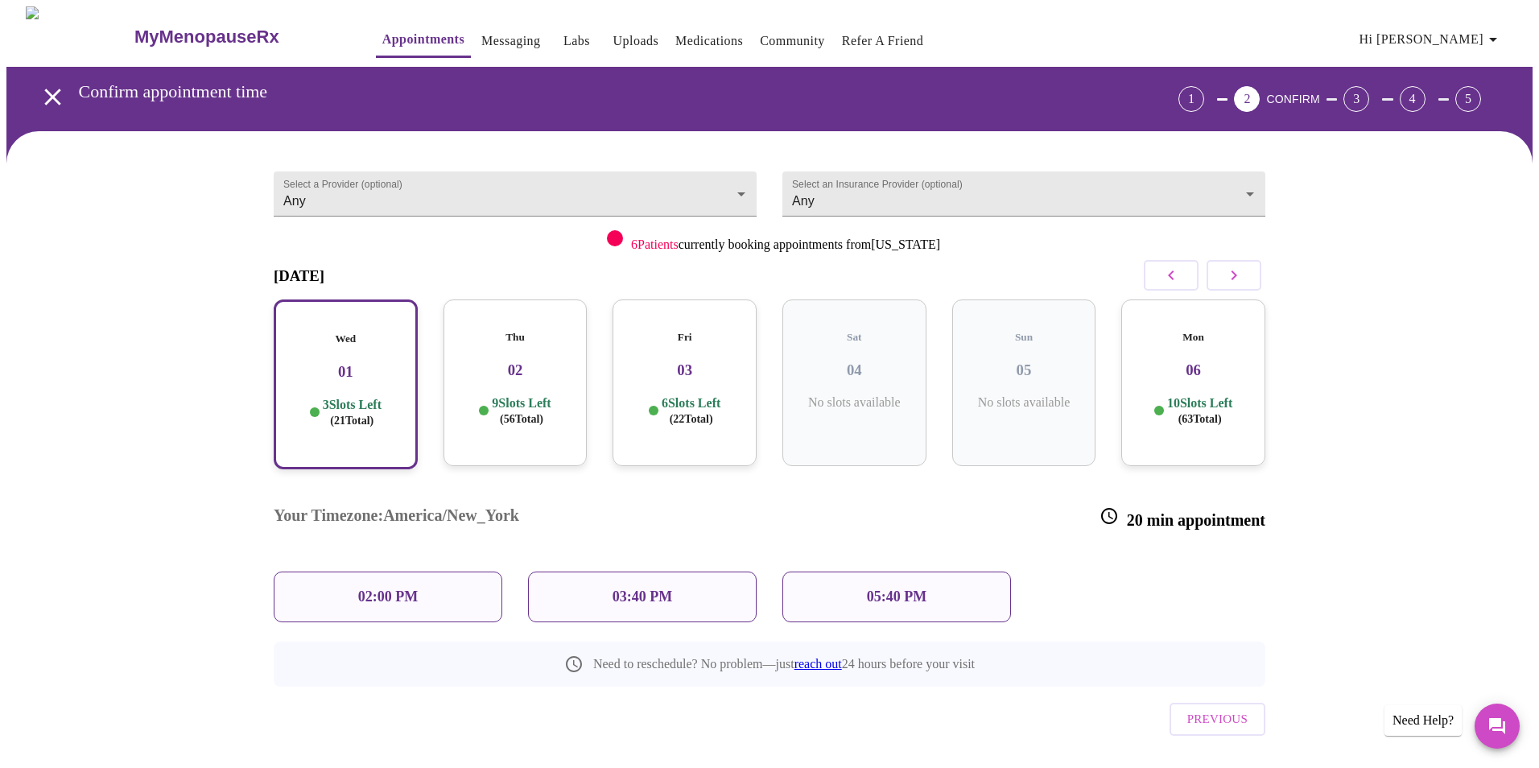
click at [865, 572] on div "05:40 PM" at bounding box center [897, 597] width 229 height 51
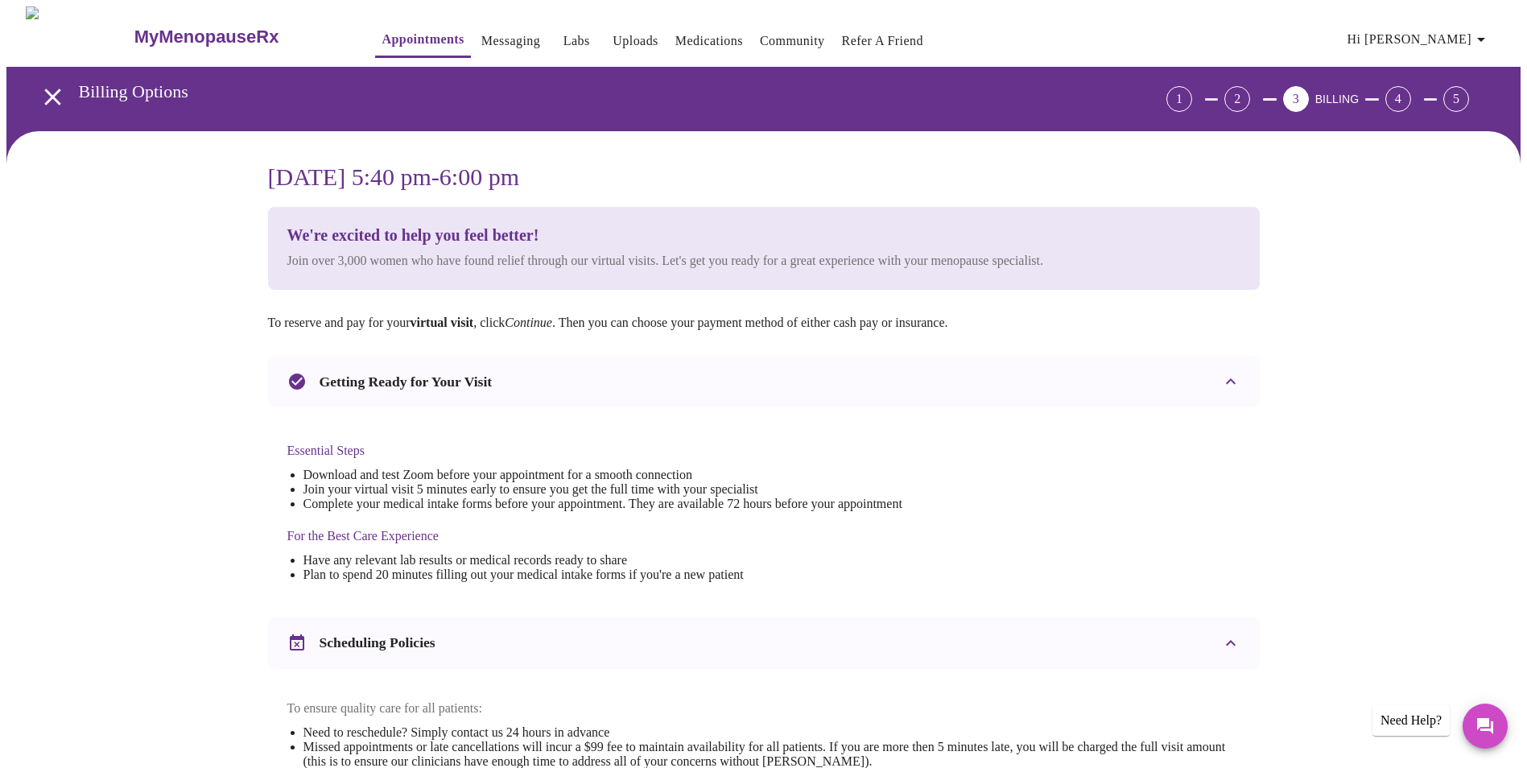
click at [613, 35] on link "Uploads" at bounding box center [636, 41] width 46 height 23
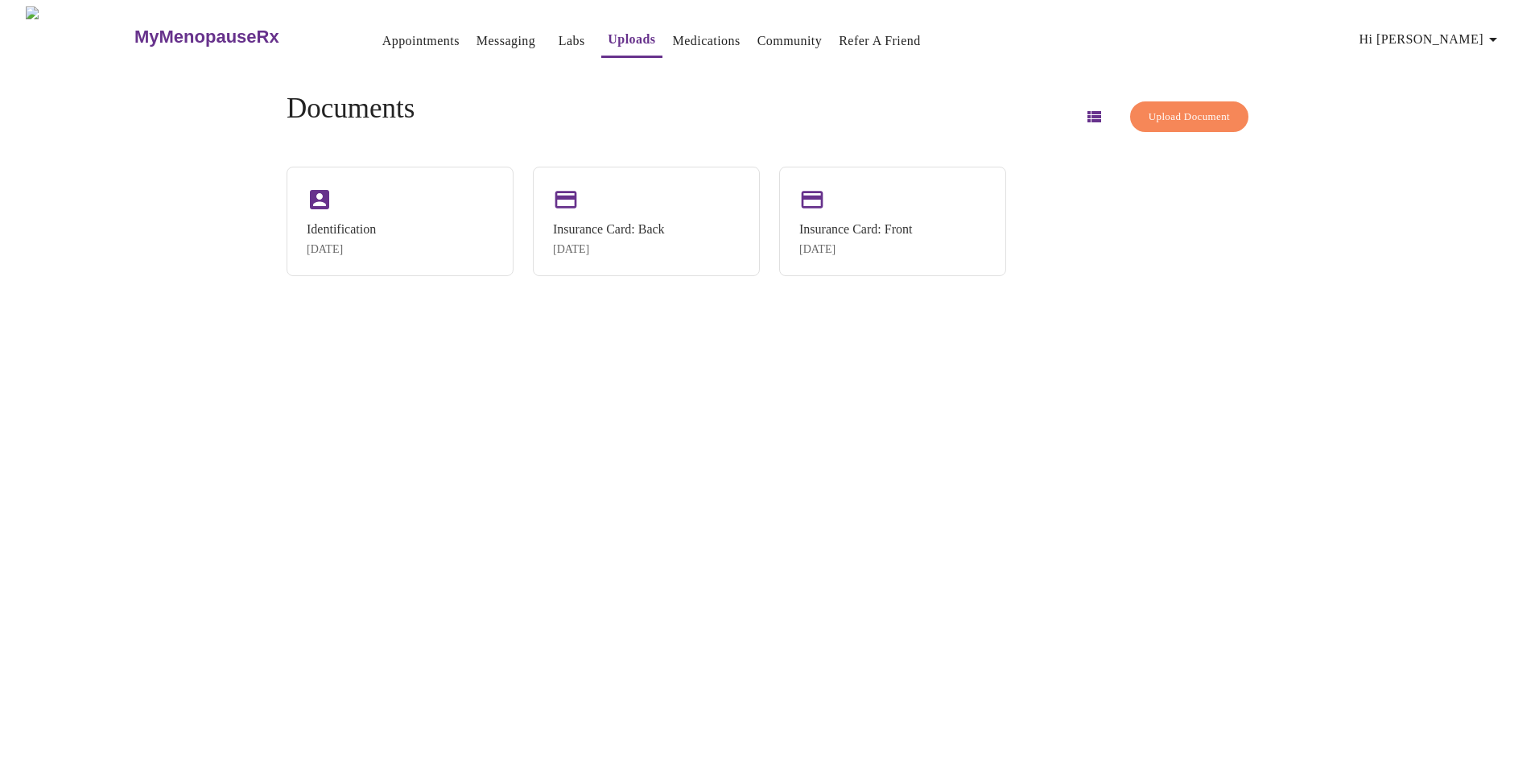
click at [1157, 110] on span "Upload Document" at bounding box center [1189, 117] width 81 height 19
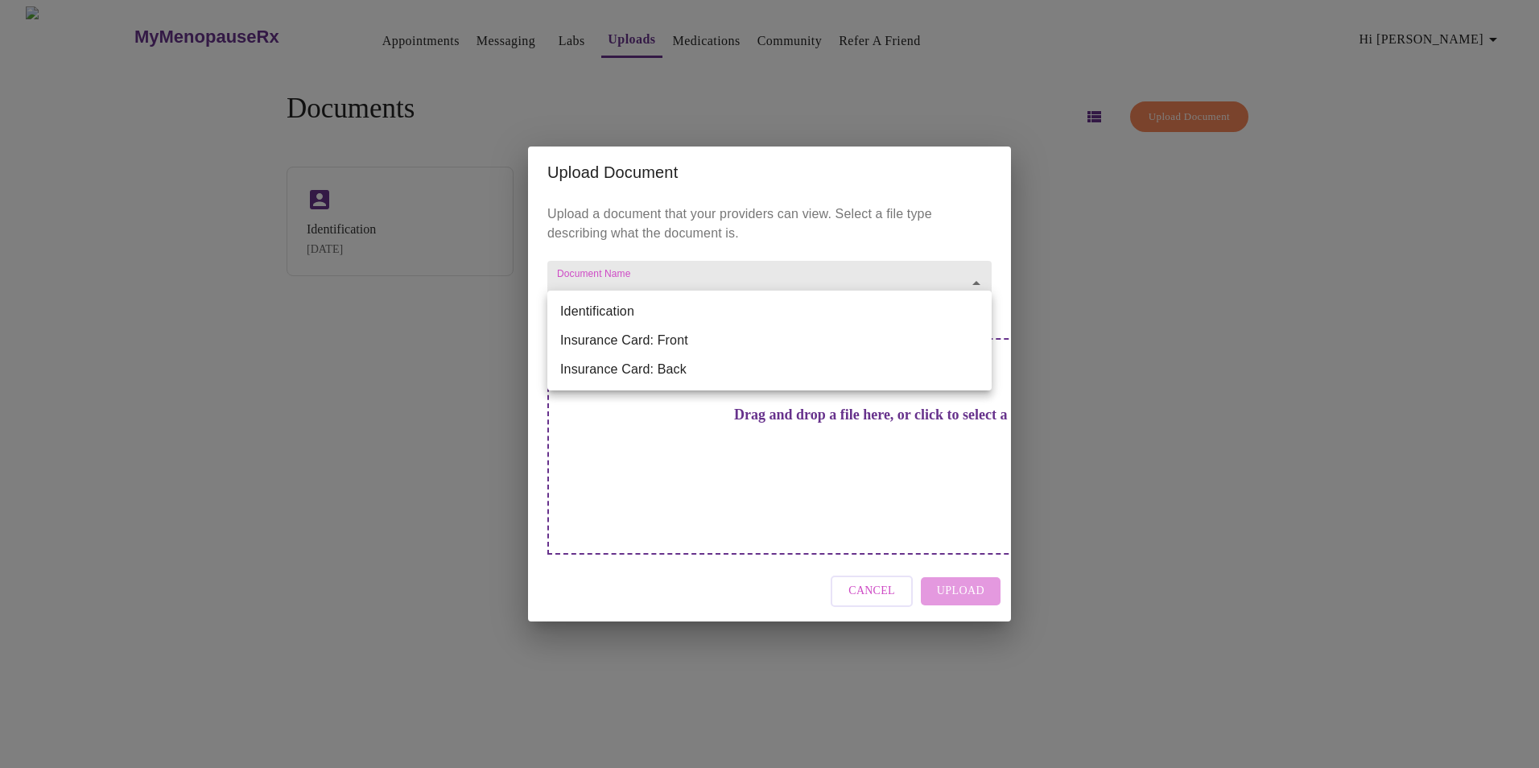
click at [671, 312] on body "MyMenopauseRx Appointments Messaging Labs Uploads Medications Community Refer a…" at bounding box center [769, 390] width 1527 height 768
click at [1085, 262] on div at bounding box center [769, 384] width 1539 height 768
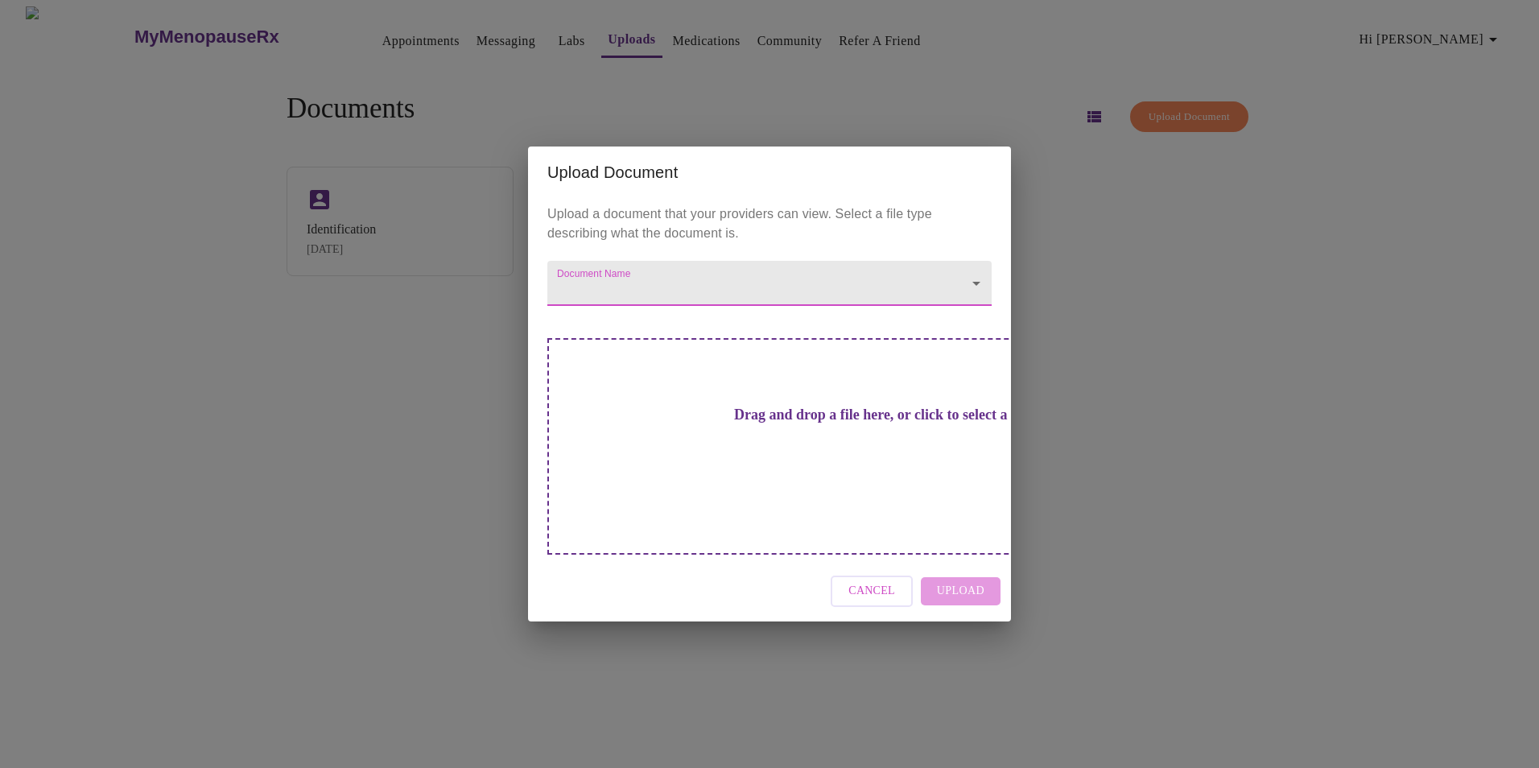
click at [1027, 99] on div "Upload Document Upload a document that your providers can view. Select a file t…" at bounding box center [769, 384] width 1539 height 768
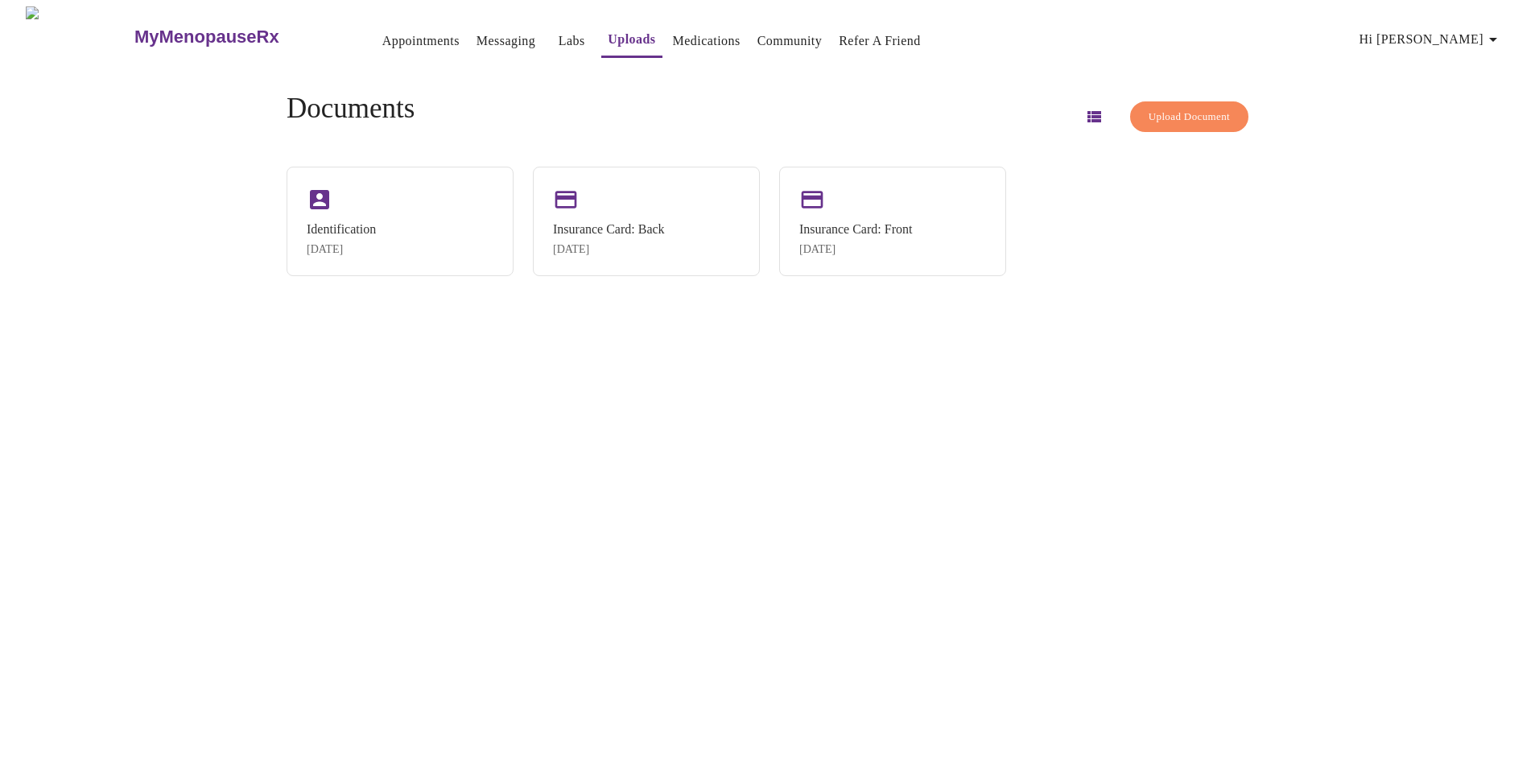
click at [559, 31] on link "Labs" at bounding box center [572, 41] width 27 height 23
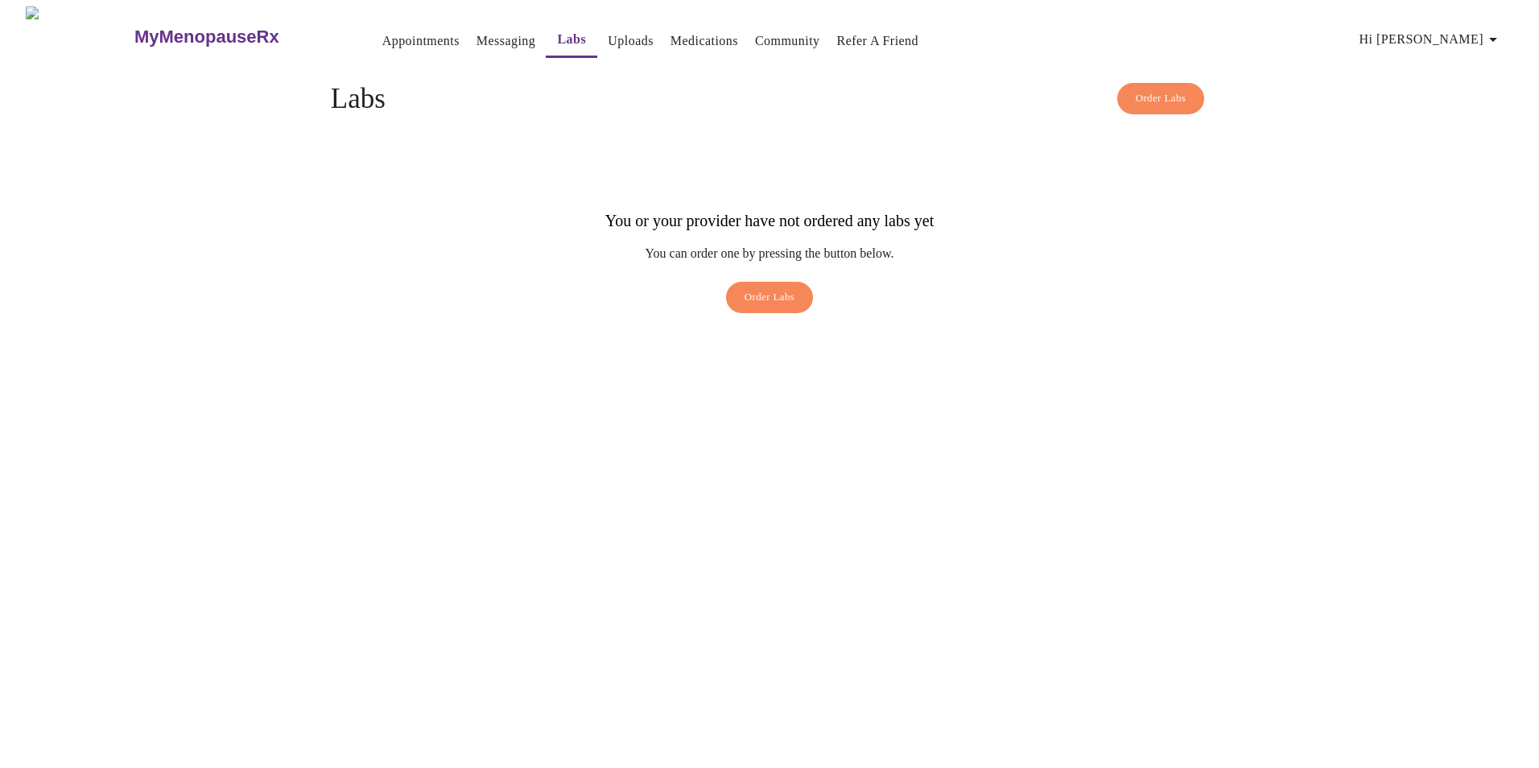
click at [1204, 282] on div "Order Labs" at bounding box center [770, 301] width 878 height 39
